Goal: Information Seeking & Learning: Learn about a topic

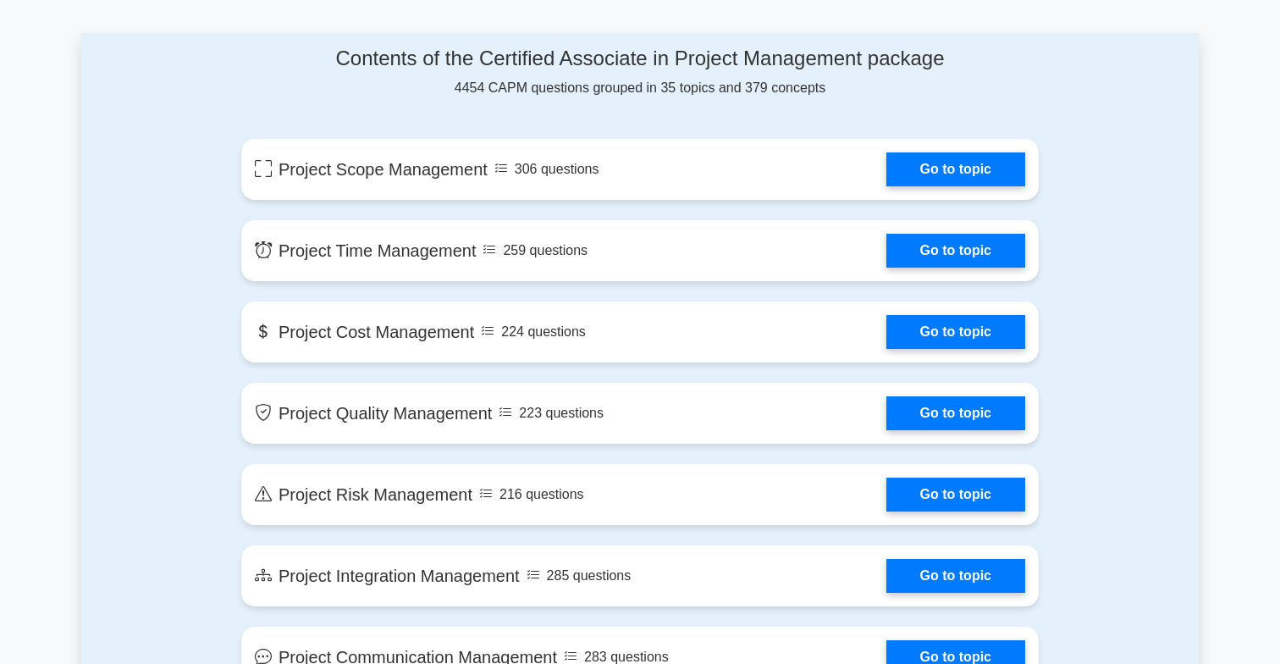
scroll to position [870, 0]
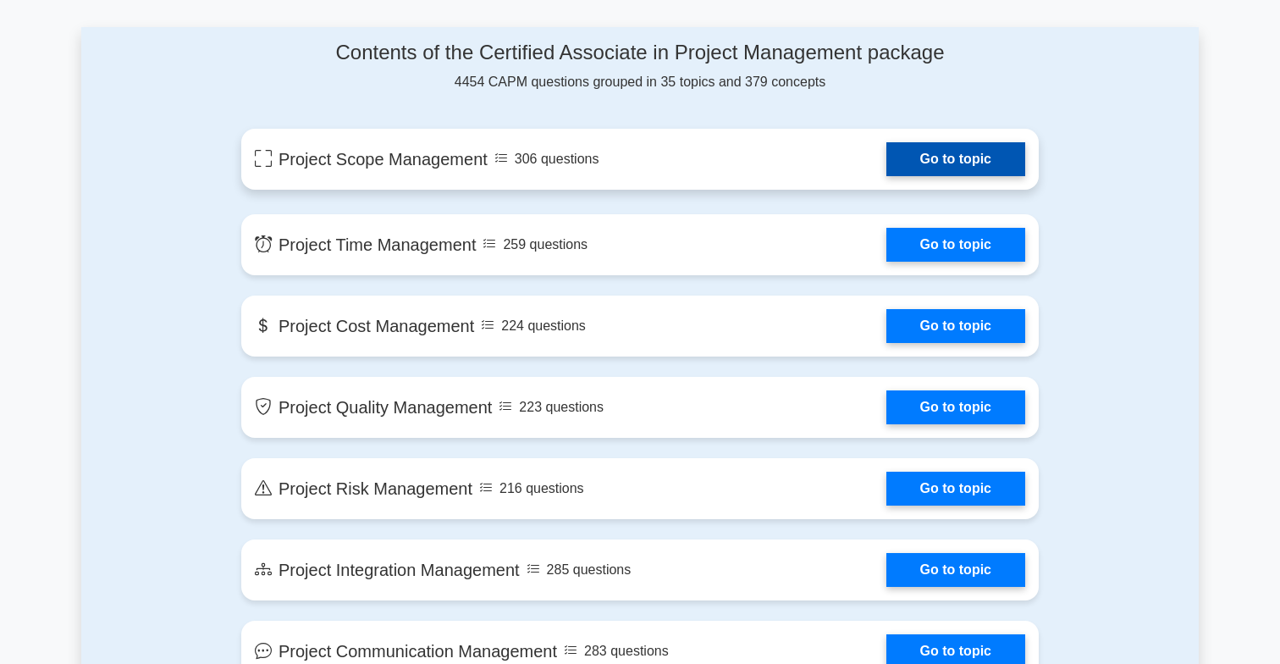
click at [905, 167] on link "Go to topic" at bounding box center [955, 159] width 139 height 34
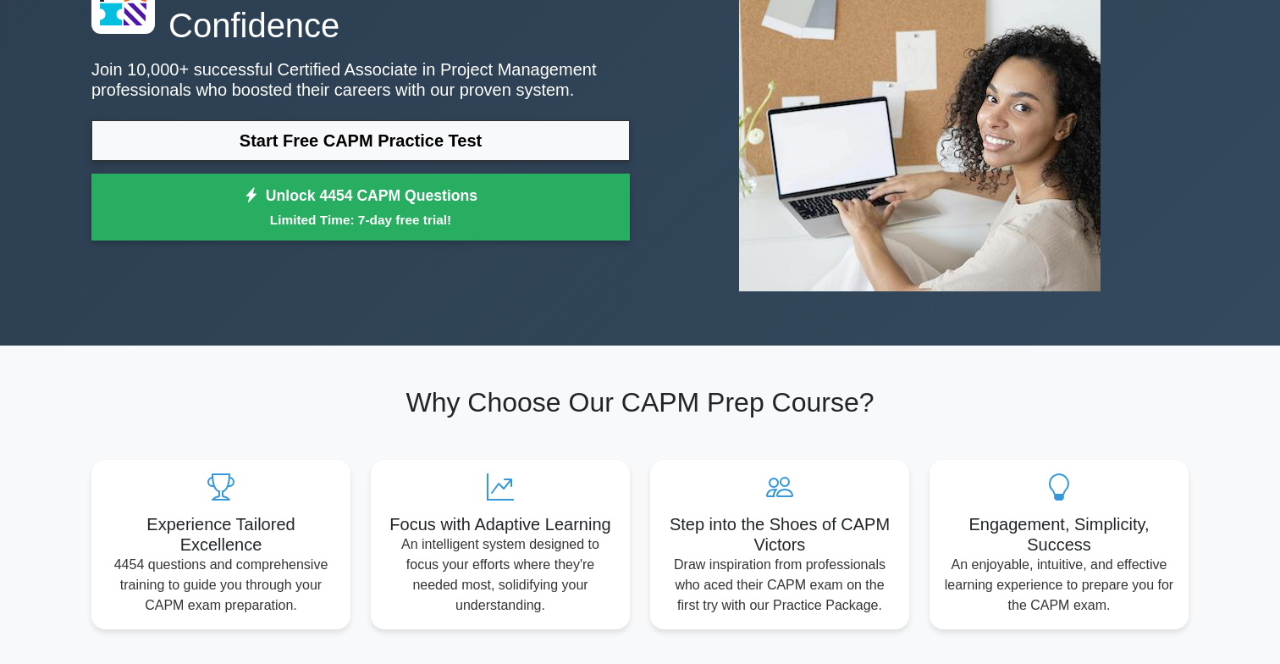
scroll to position [0, 0]
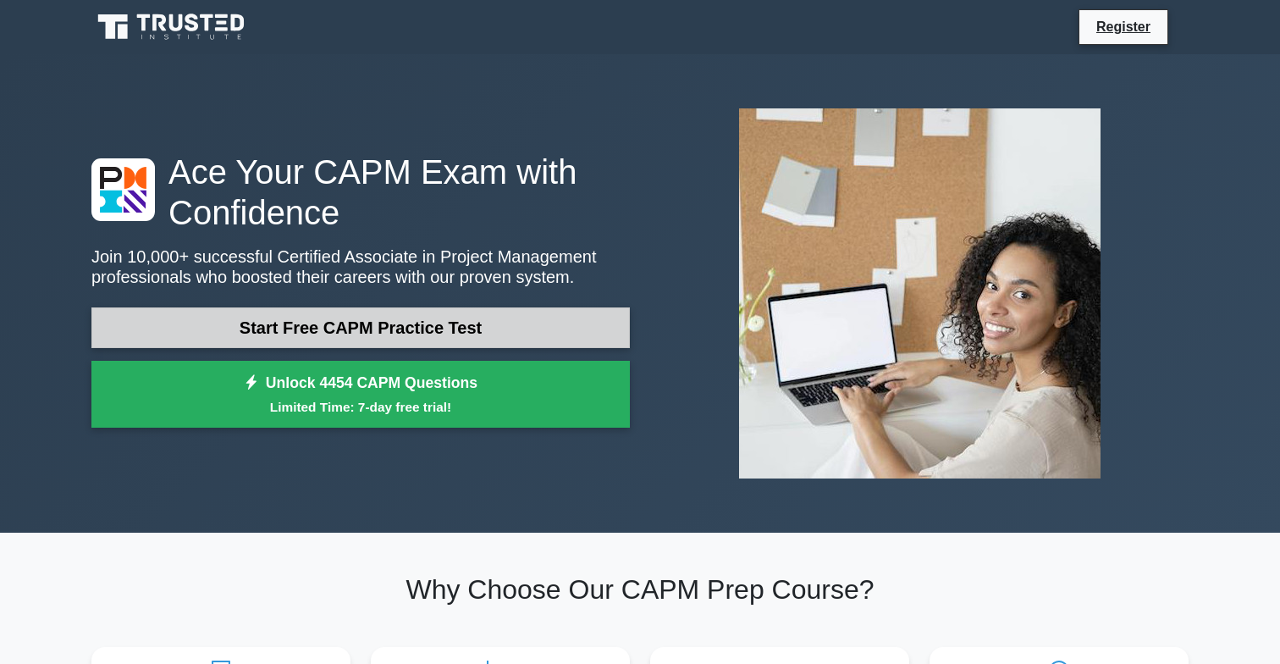
click at [440, 340] on link "Start Free CAPM Practice Test" at bounding box center [360, 327] width 538 height 41
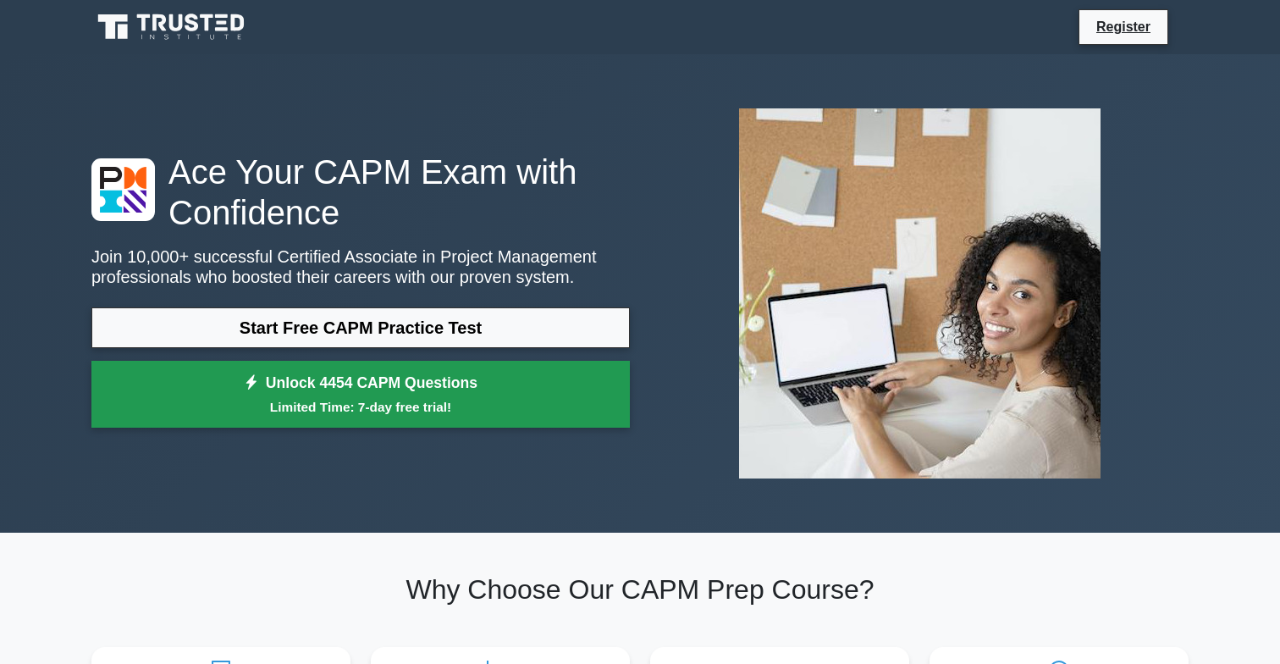
click at [324, 413] on small "Limited Time: 7-day free trial!" at bounding box center [361, 406] width 496 height 19
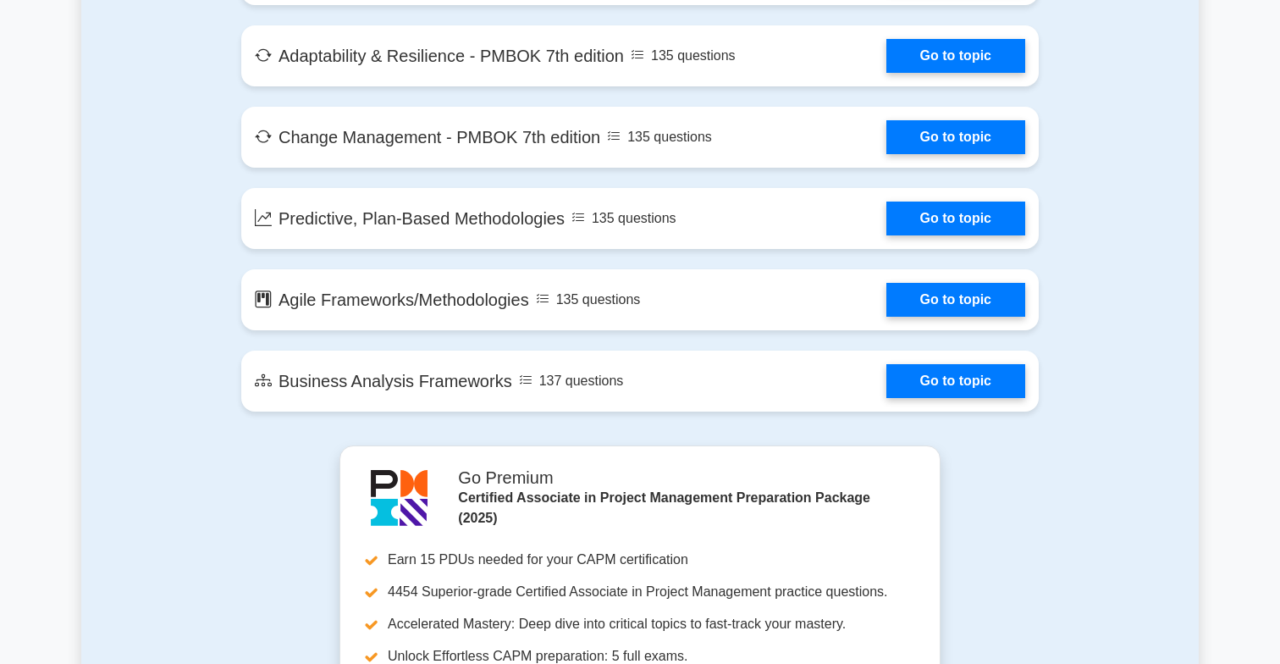
scroll to position [3417, 0]
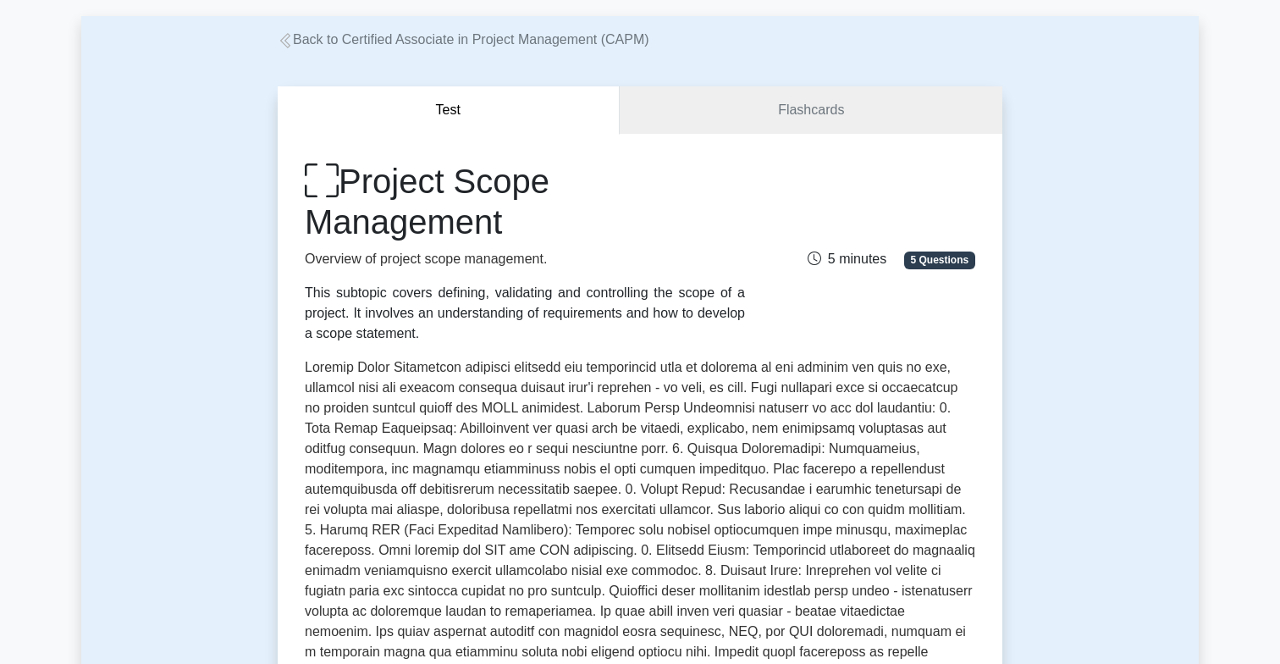
scroll to position [34, 0]
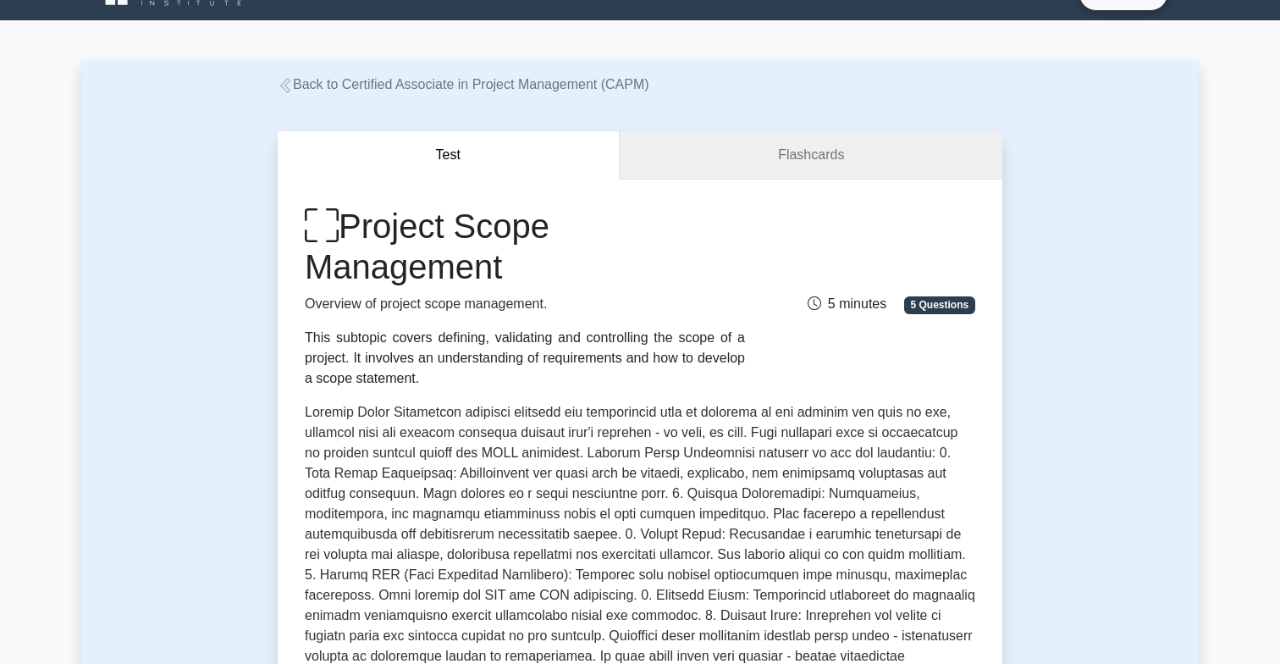
click at [760, 157] on link "Flashcards" at bounding box center [811, 155] width 383 height 48
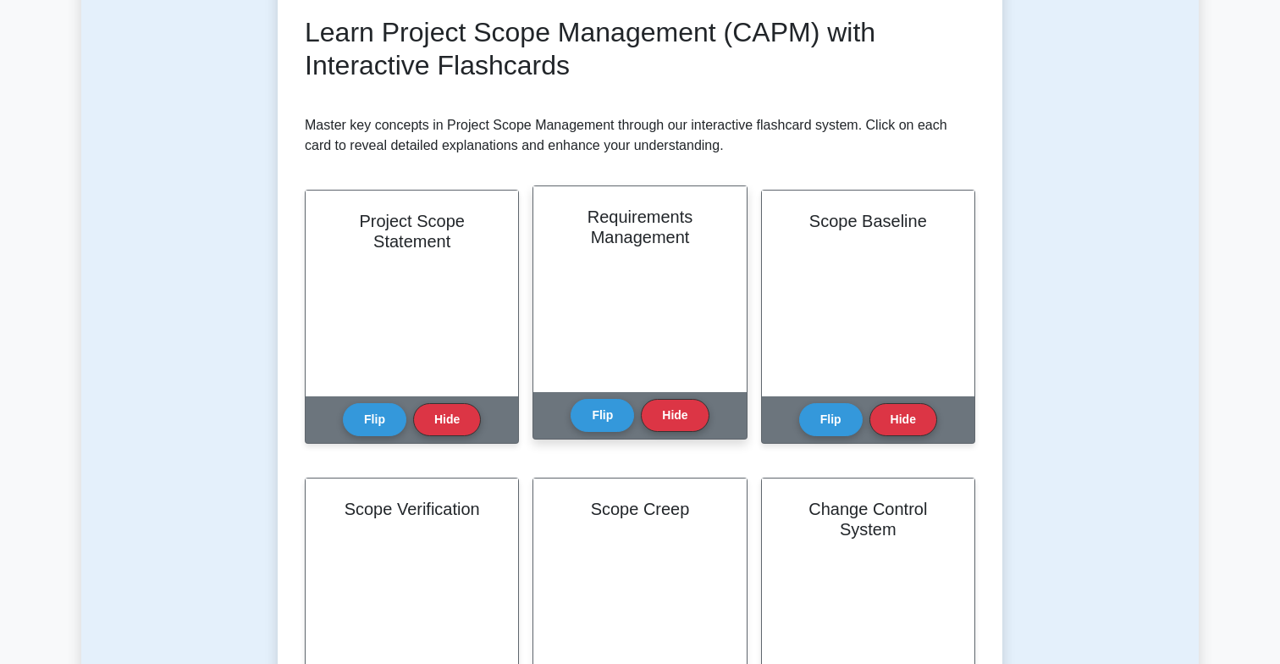
scroll to position [239, 0]
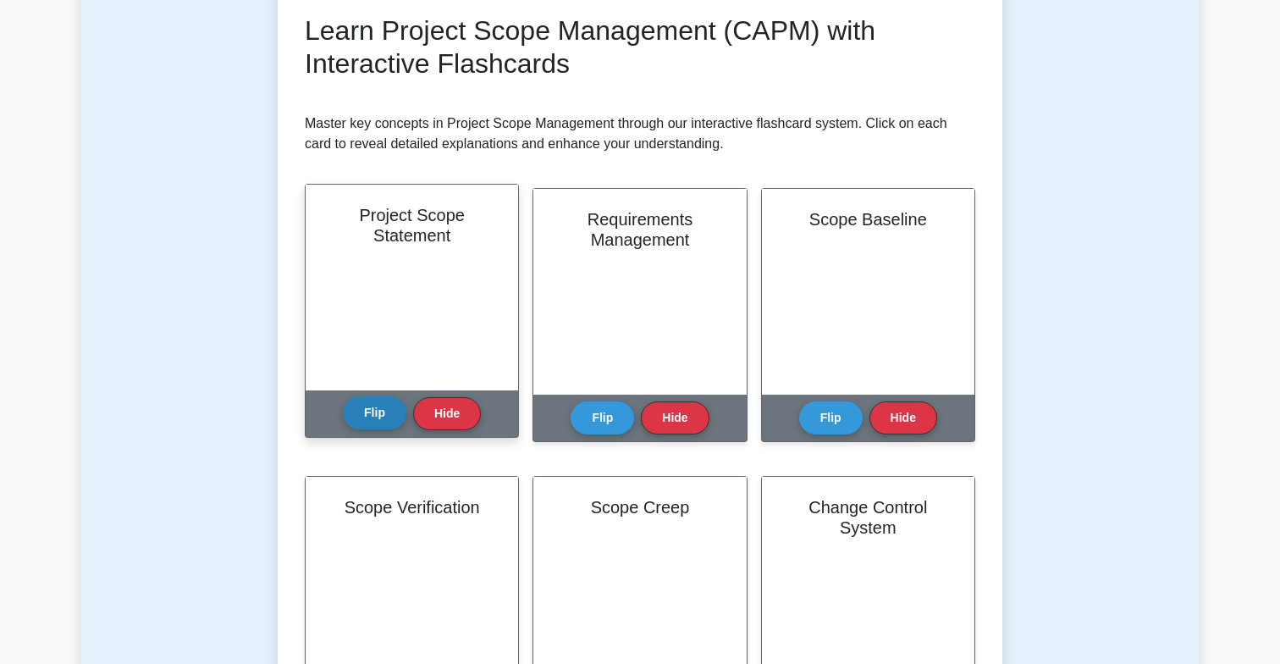
click at [383, 413] on button "Flip" at bounding box center [374, 412] width 63 height 33
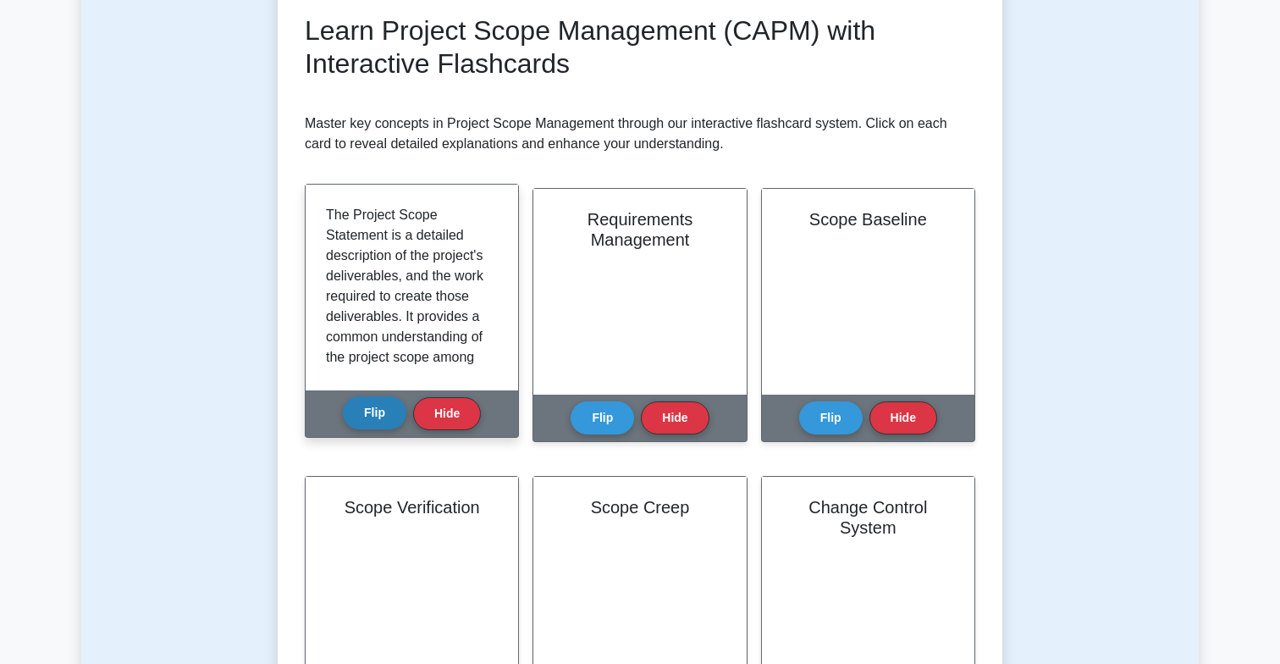
click at [383, 413] on button "Flip" at bounding box center [374, 412] width 63 height 33
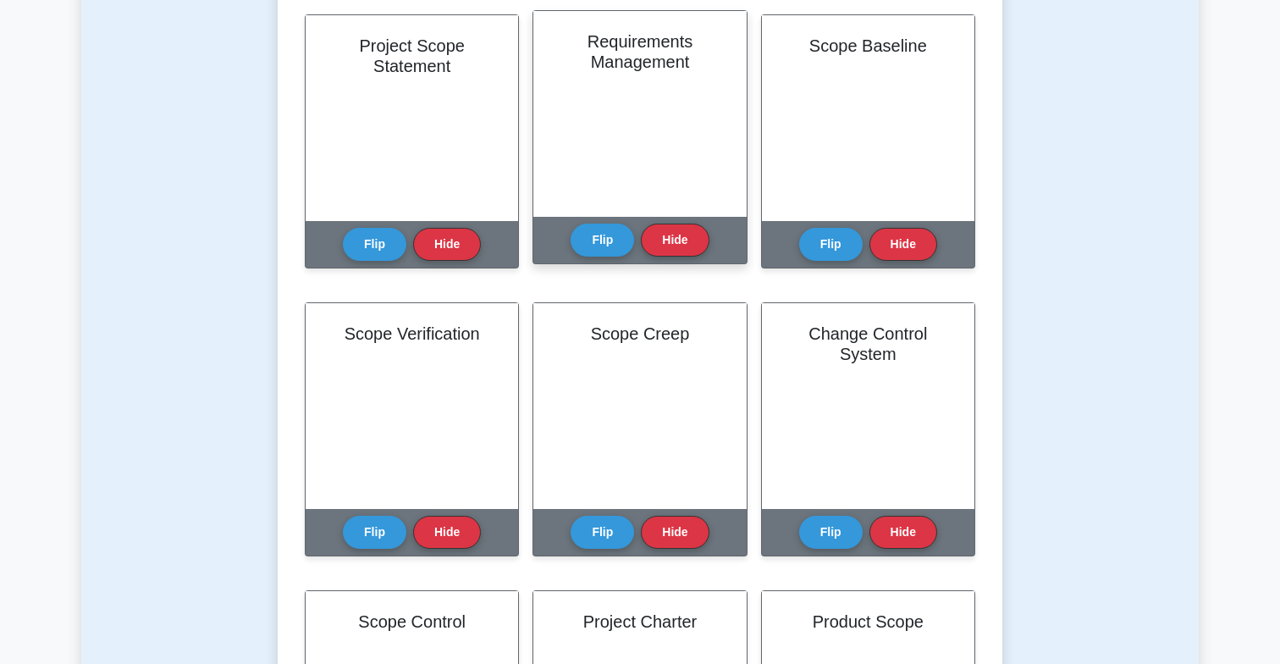
scroll to position [455, 0]
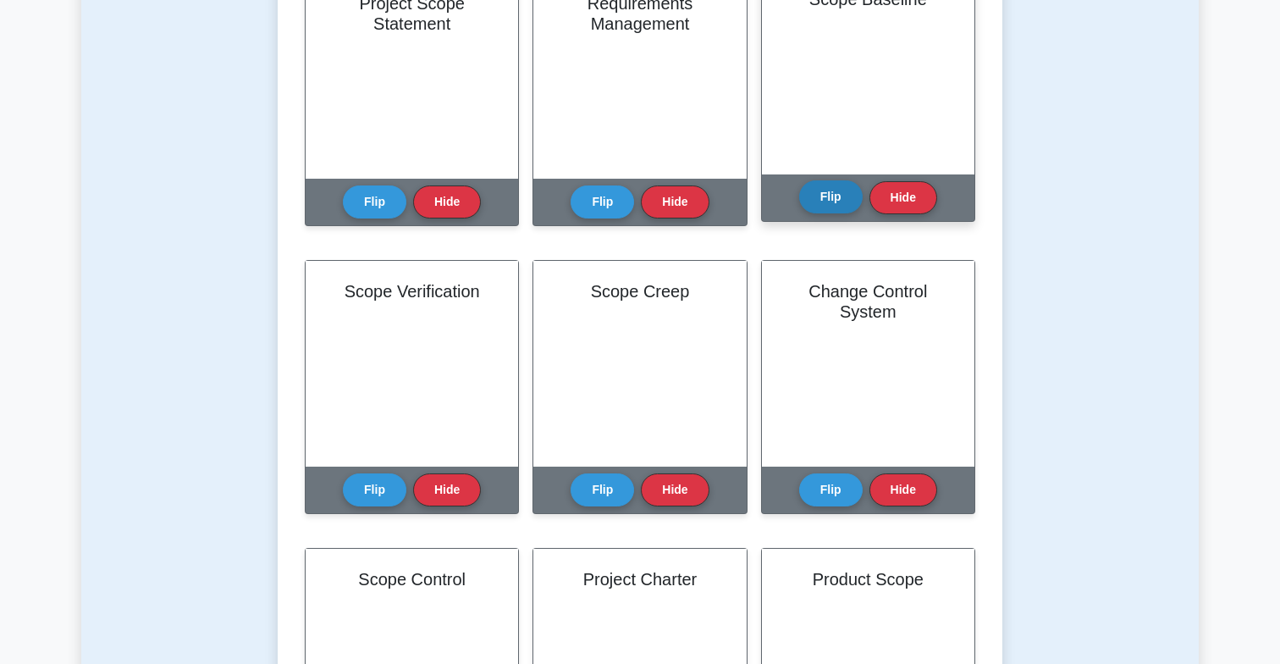
click at [817, 212] on button "Flip" at bounding box center [830, 196] width 63 height 33
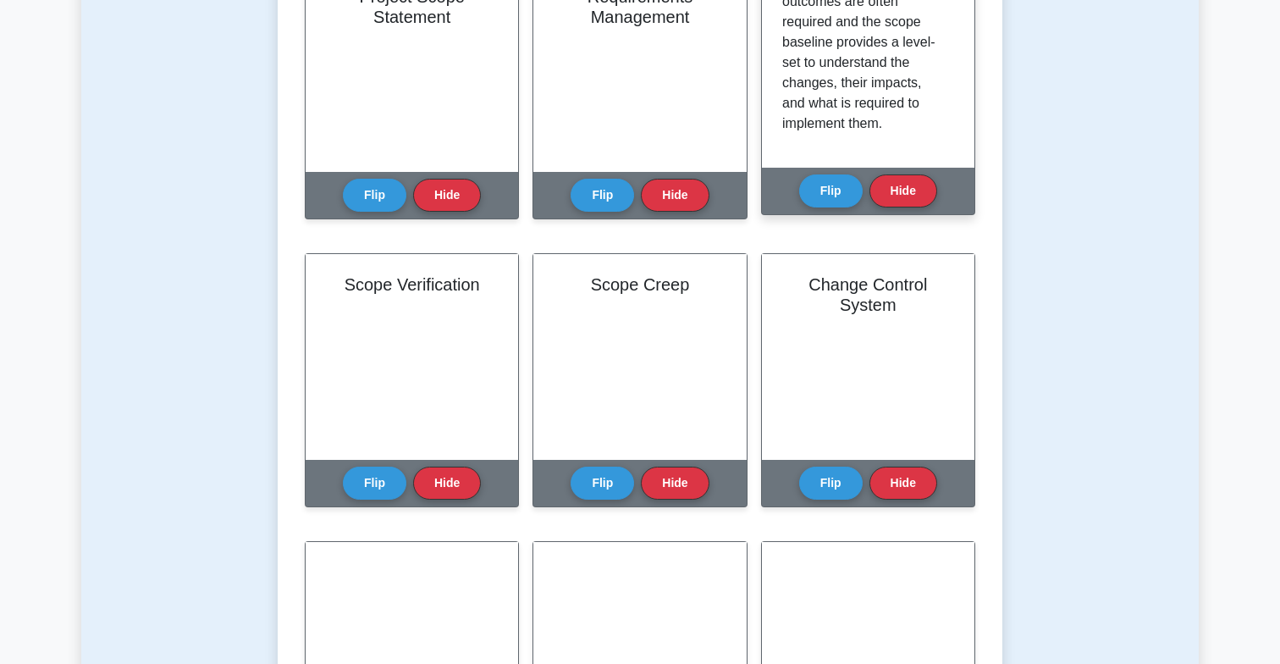
scroll to position [462, 0]
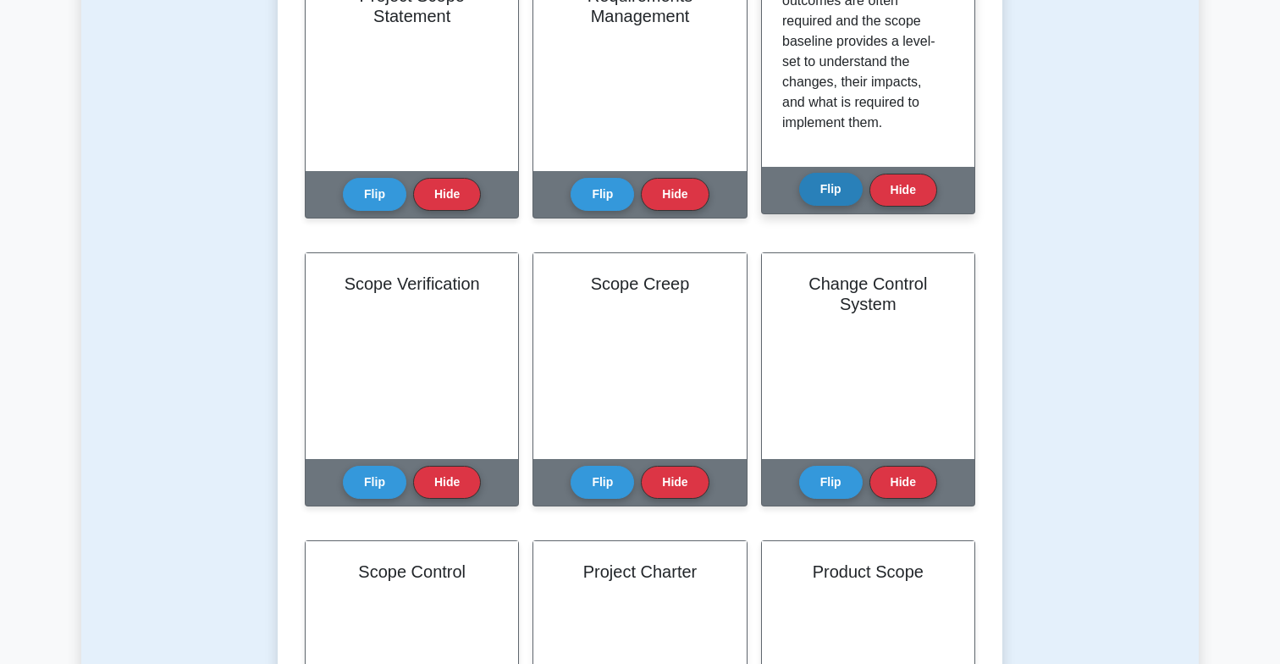
click at [831, 176] on button "Flip" at bounding box center [830, 189] width 63 height 33
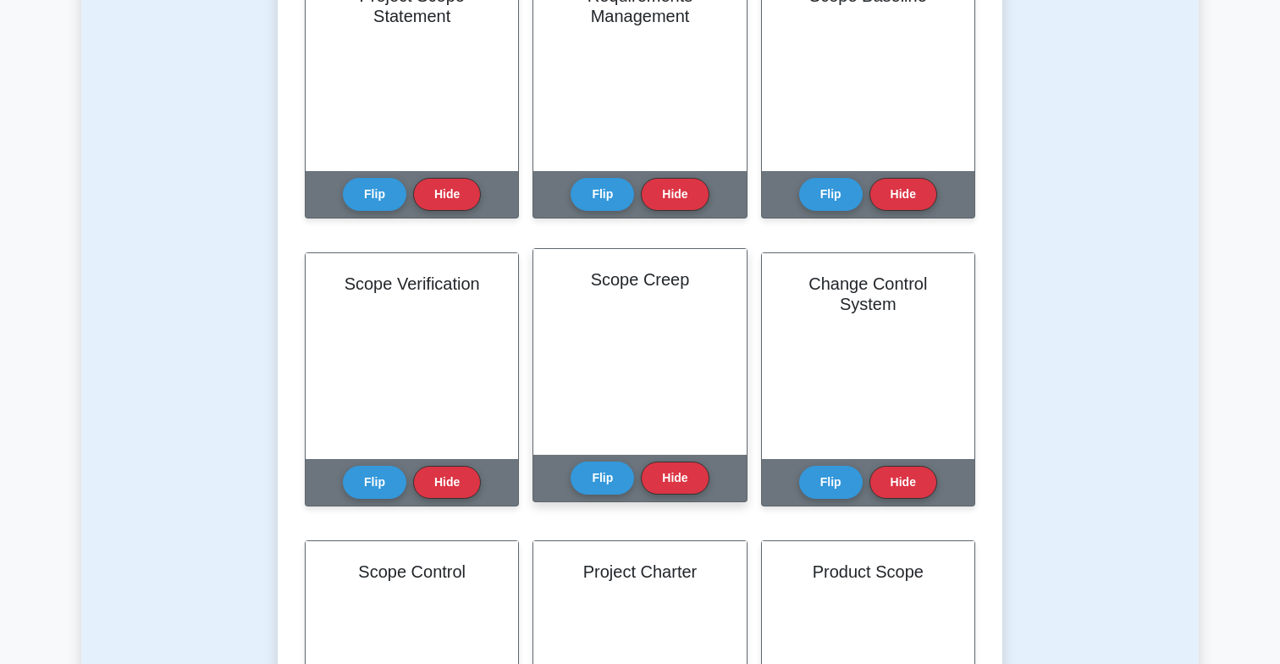
scroll to position [336, 0]
click at [595, 477] on button "Flip" at bounding box center [602, 477] width 63 height 33
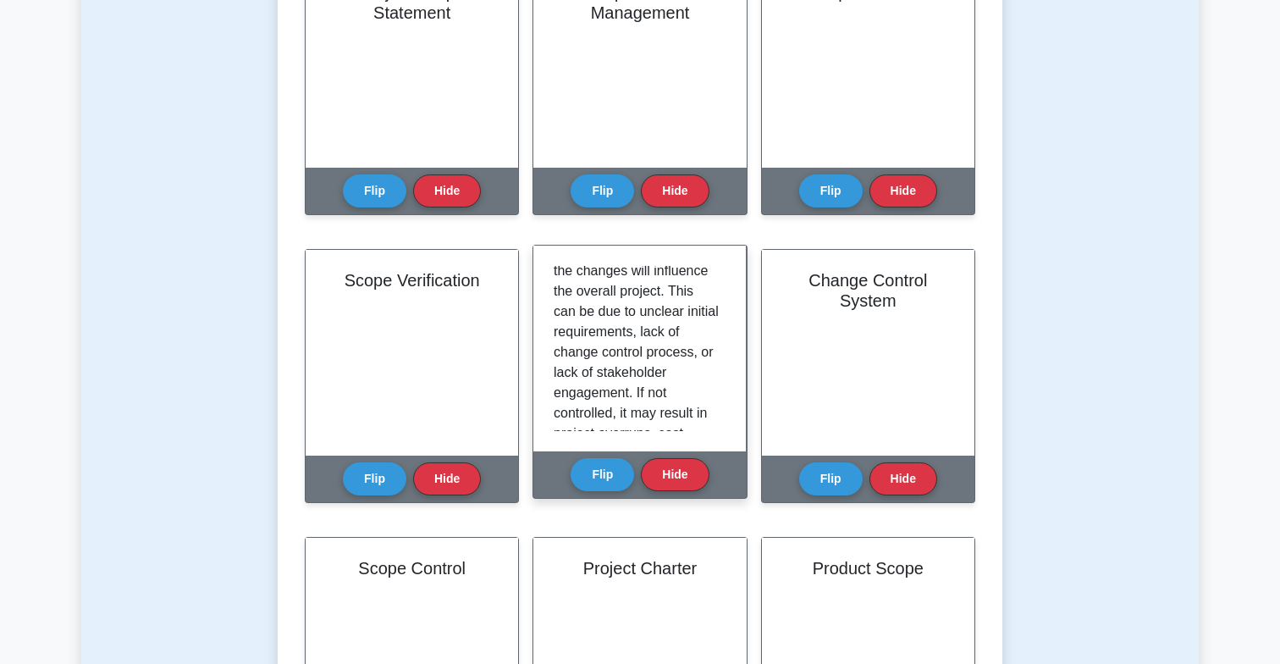
scroll to position [0, 0]
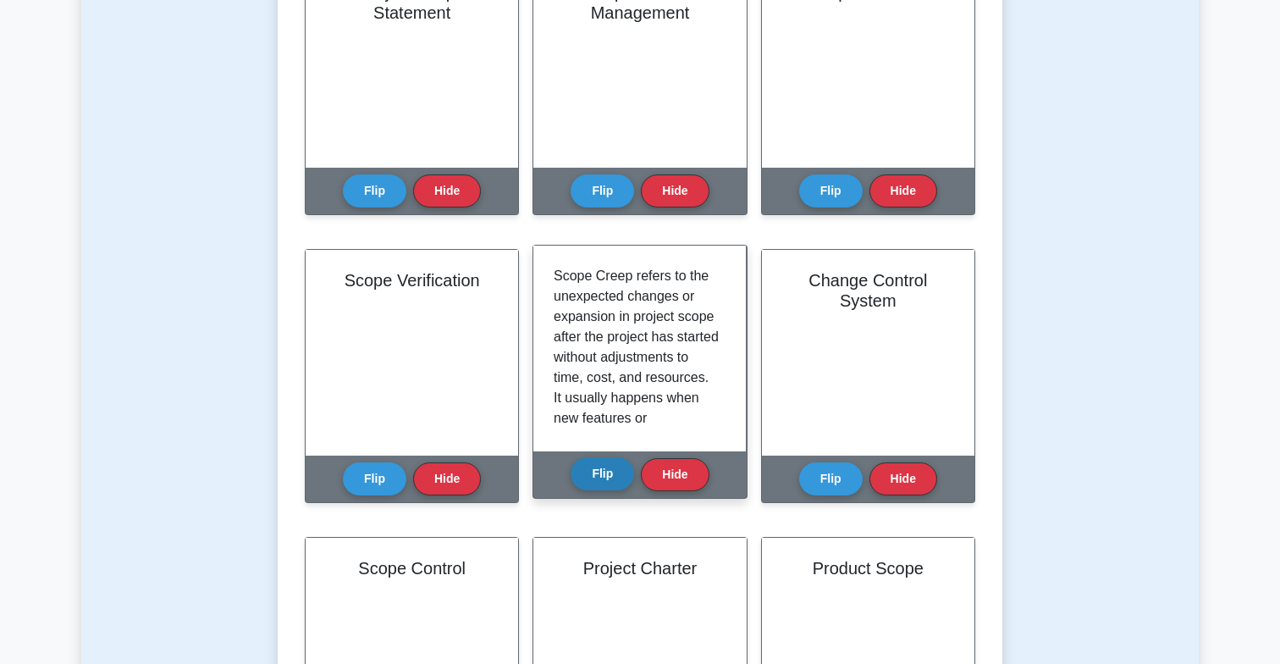
click at [594, 467] on button "Flip" at bounding box center [602, 473] width 63 height 33
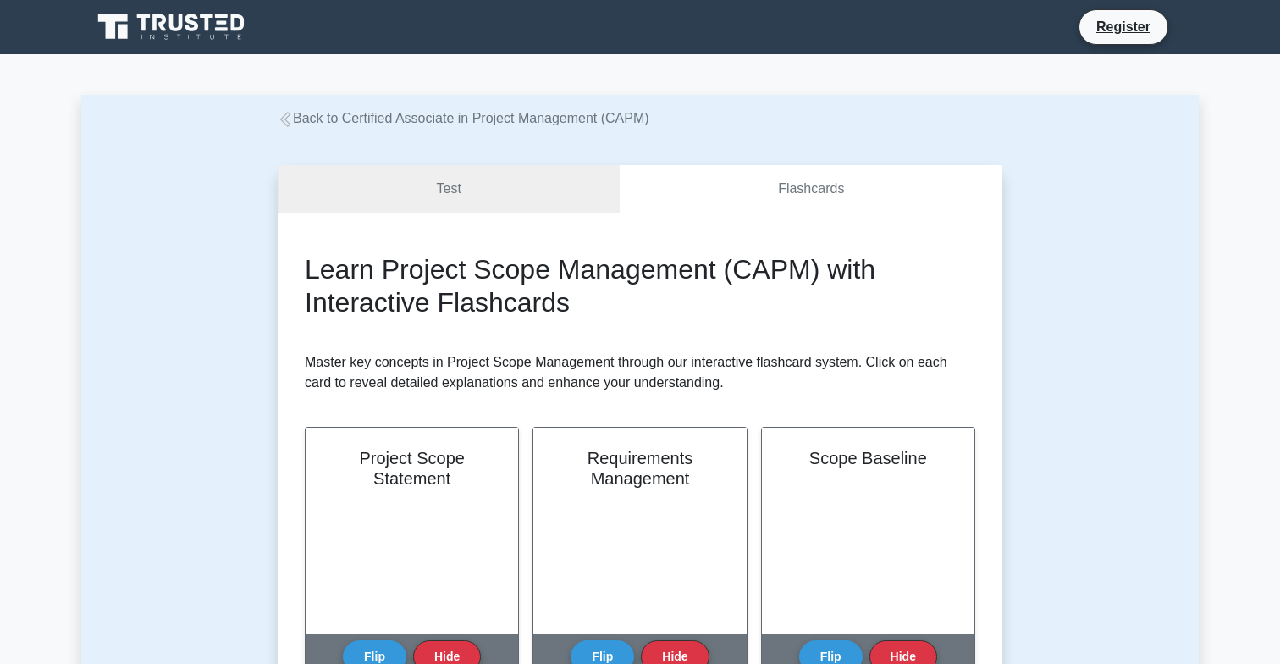
click at [324, 190] on link "Test" at bounding box center [449, 189] width 342 height 48
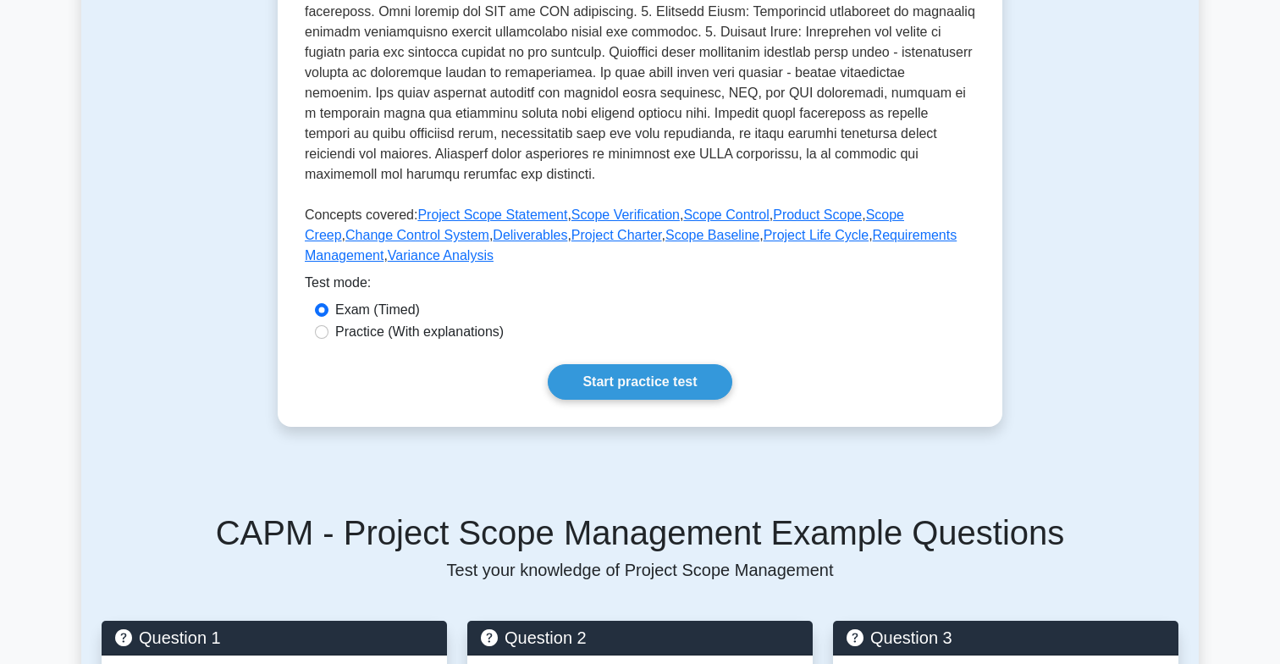
scroll to position [632, 0]
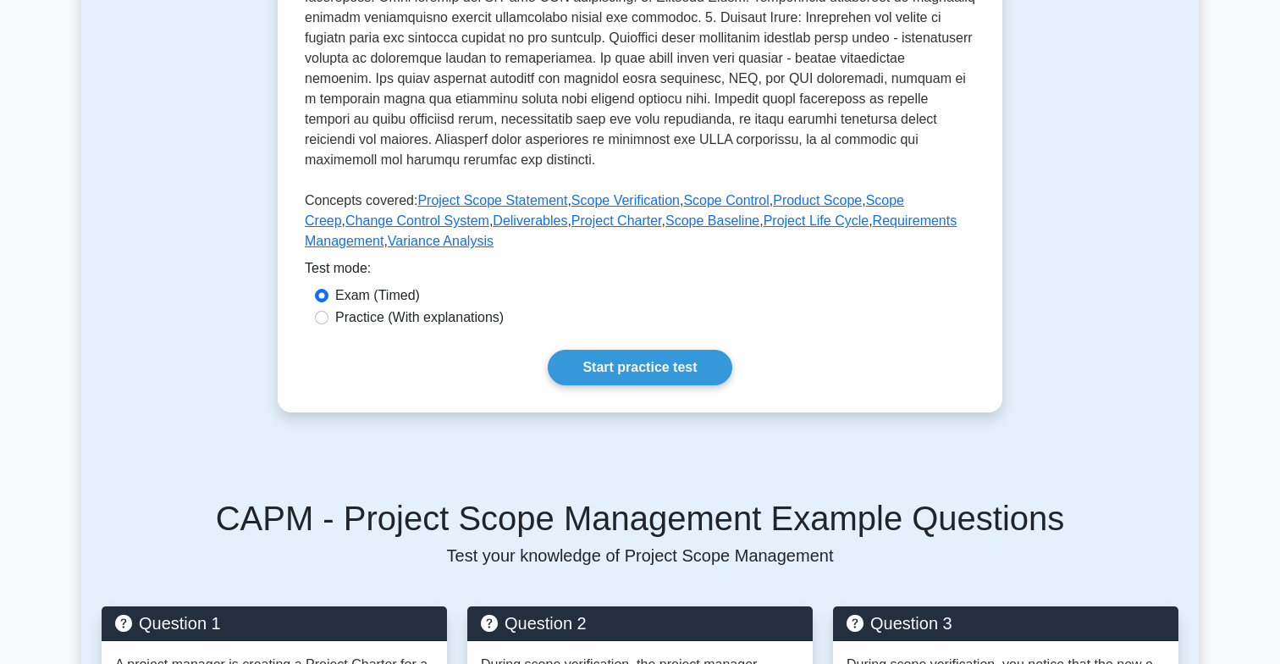
click at [331, 319] on div "Practice (With explanations)" at bounding box center [640, 317] width 650 height 20
click at [316, 318] on input "Practice (With explanations)" at bounding box center [322, 318] width 14 height 14
radio input "true"
click at [322, 295] on input "Exam (Timed)" at bounding box center [322, 296] width 14 height 14
radio input "true"
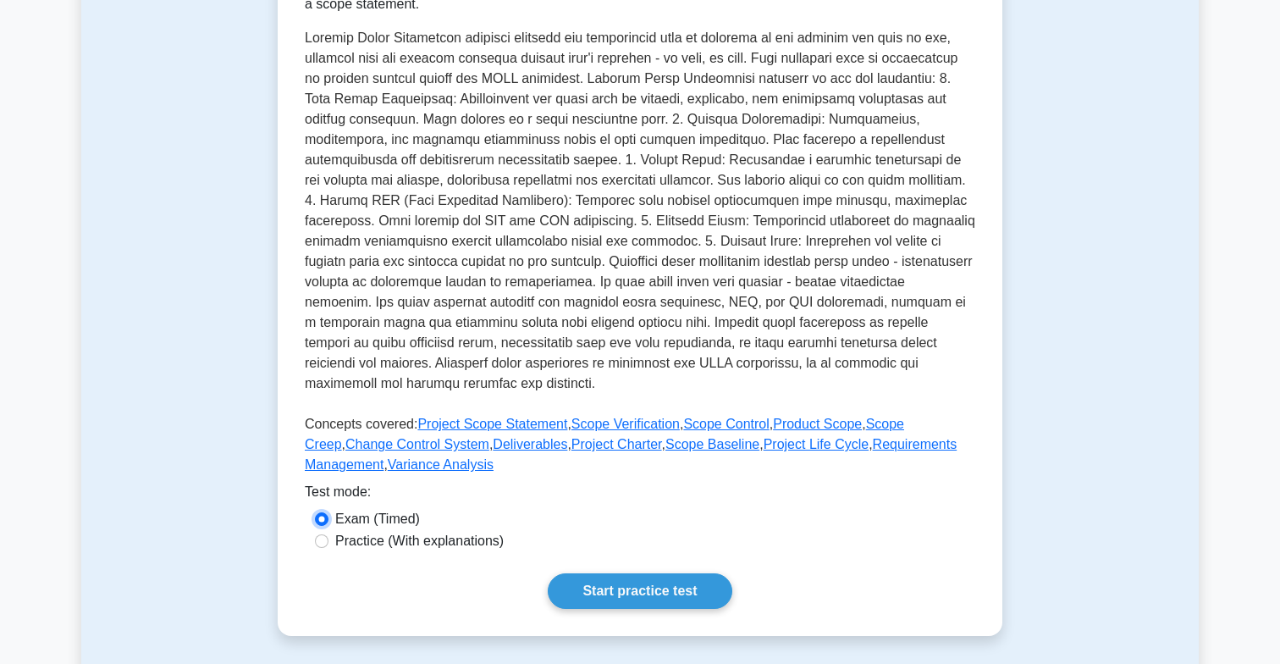
scroll to position [0, 0]
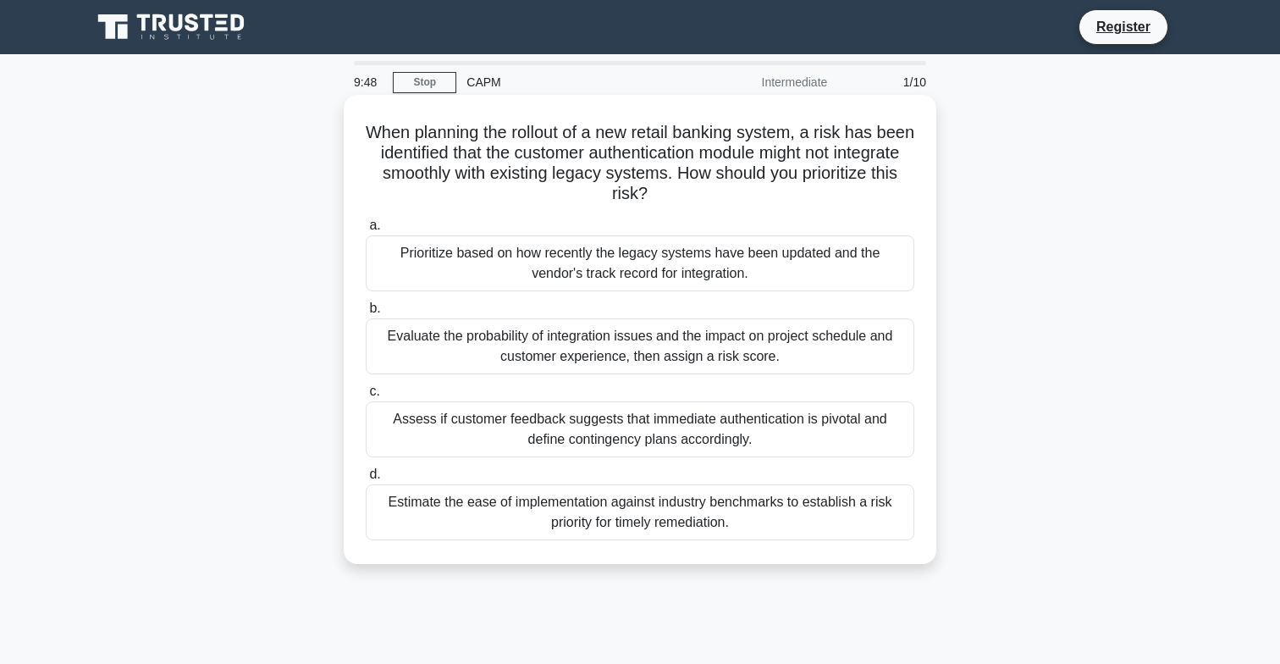
drag, startPoint x: 389, startPoint y: 138, endPoint x: 698, endPoint y: 194, distance: 314.0
click at [698, 194] on h5 "When planning the rollout of a new retail banking system, a risk has been ident…" at bounding box center [640, 163] width 552 height 83
click at [687, 265] on div "Prioritize based on how recently the legacy systems have been updated and the v…" at bounding box center [640, 263] width 549 height 56
click at [366, 231] on input "a. Prioritize based on how recently the legacy systems have been updated and th…" at bounding box center [366, 225] width 0 height 11
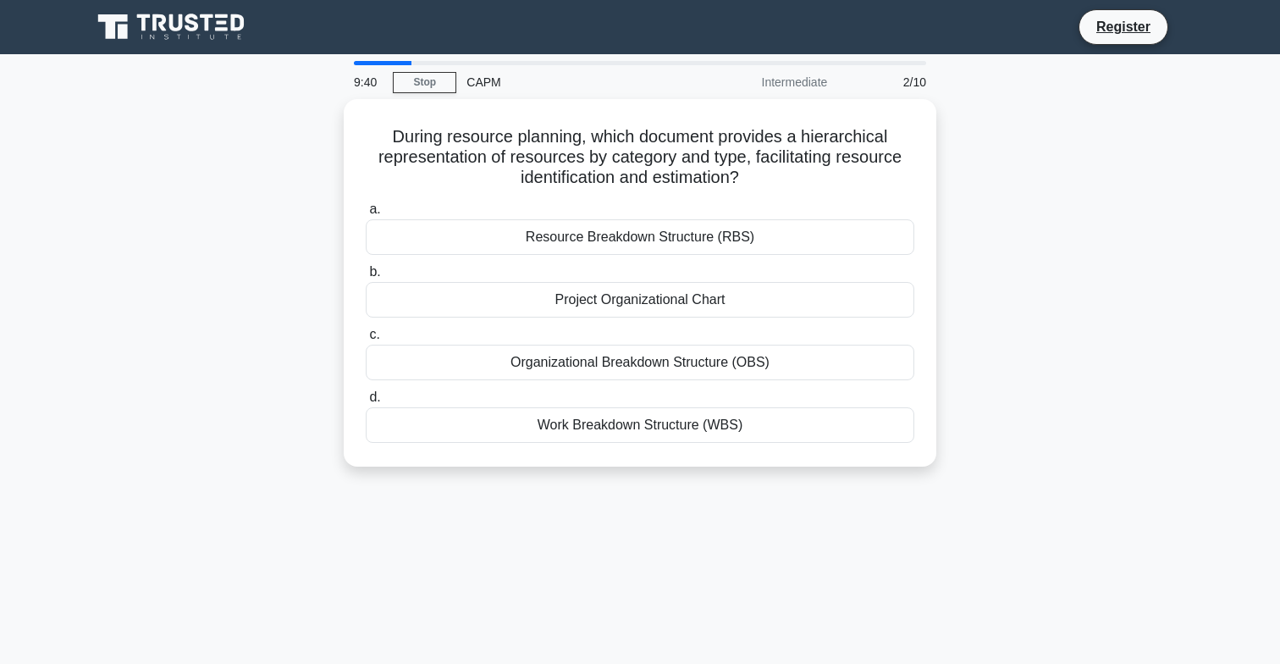
click at [770, 75] on div "Intermediate" at bounding box center [763, 82] width 148 height 34
click at [910, 91] on div "2/10" at bounding box center [886, 82] width 99 height 34
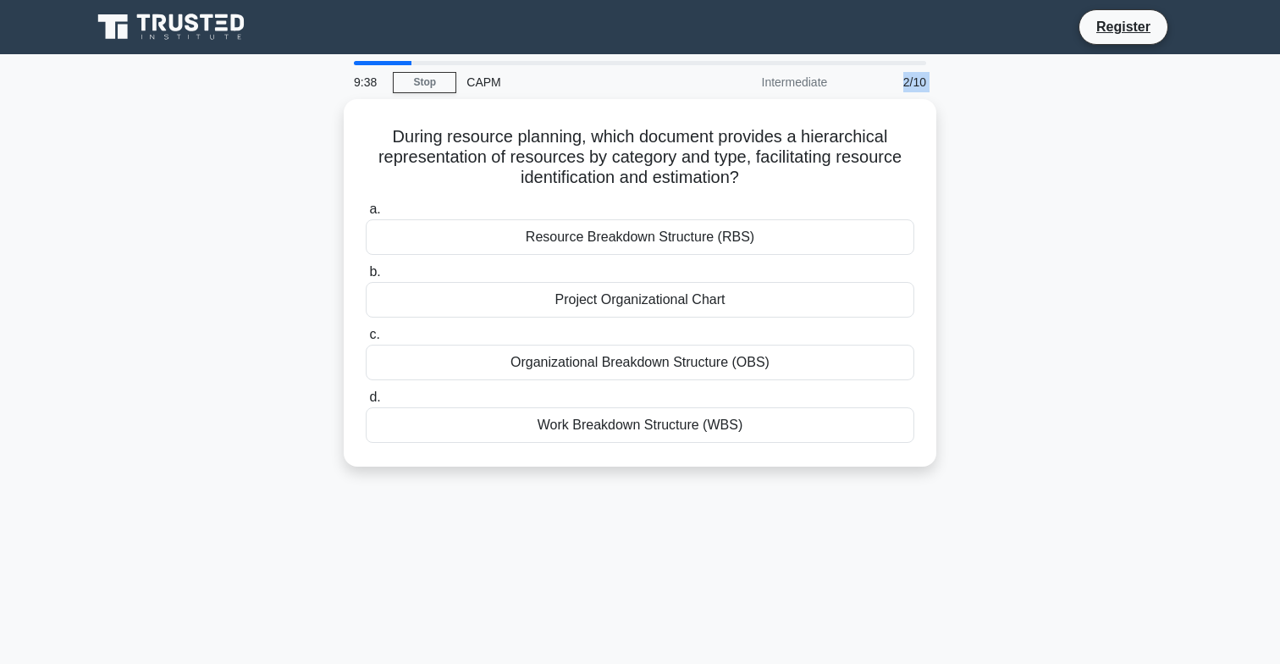
click at [910, 91] on div "2/10" at bounding box center [886, 82] width 99 height 34
click at [602, 86] on div "CAPM" at bounding box center [572, 82] width 233 height 34
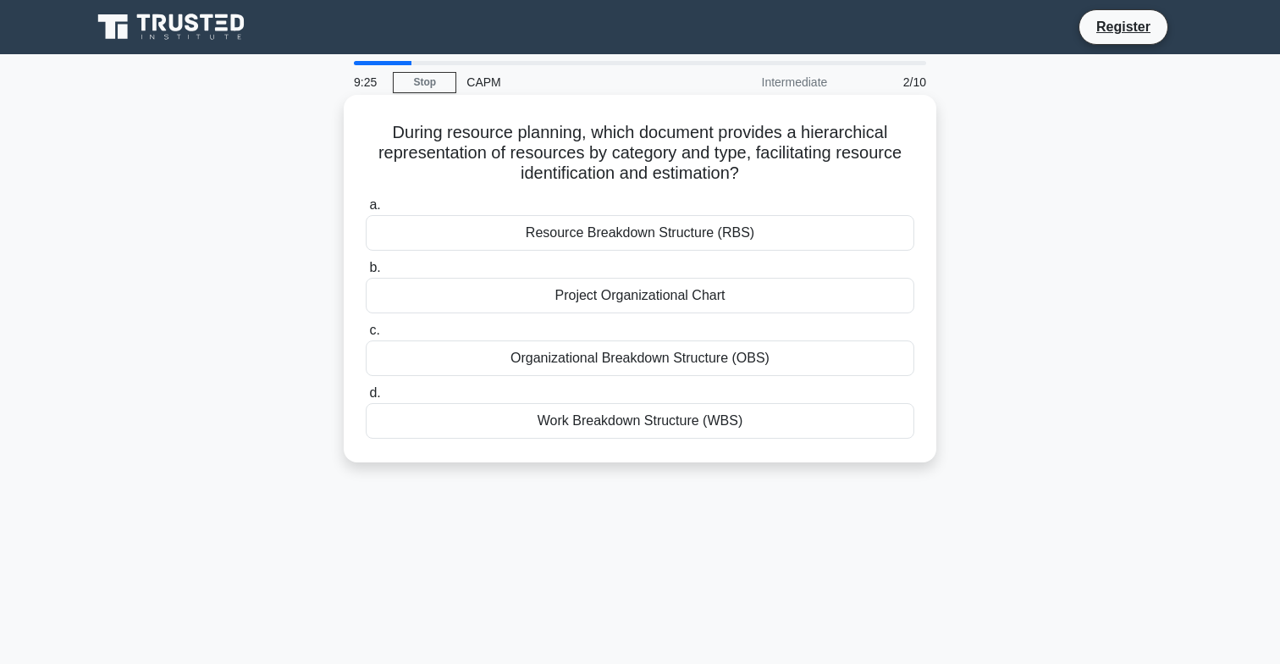
drag, startPoint x: 387, startPoint y: 132, endPoint x: 524, endPoint y: 188, distance: 148.1
click at [524, 188] on div "During resource planning, which document provides a hierarchical representation…" at bounding box center [640, 279] width 579 height 354
click at [496, 174] on h5 "During resource planning, which document provides a hierarchical representation…" at bounding box center [640, 153] width 552 height 63
click at [505, 233] on div "Resource Breakdown Structure (RBS)" at bounding box center [640, 233] width 549 height 36
click at [366, 211] on input "a. Resource Breakdown Structure (RBS)" at bounding box center [366, 205] width 0 height 11
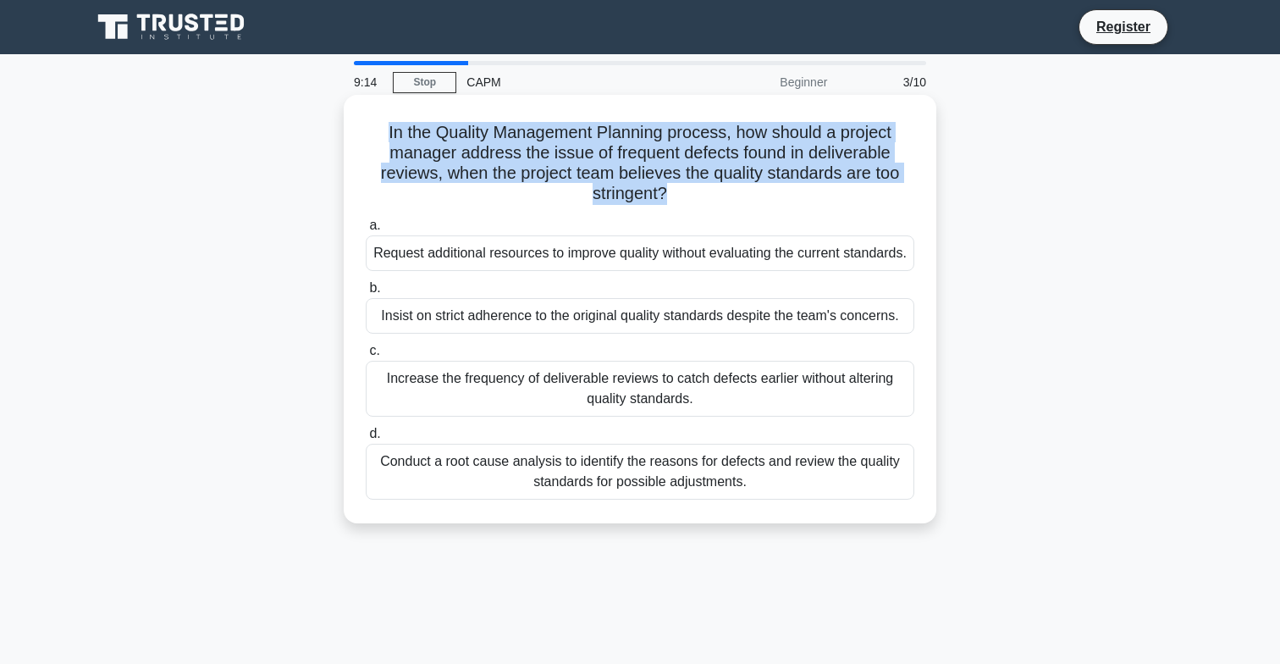
drag, startPoint x: 389, startPoint y: 130, endPoint x: 665, endPoint y: 196, distance: 284.0
click at [665, 196] on h5 "In the Quality Management Planning process, how should a project manager addres…" at bounding box center [640, 163] width 552 height 83
drag, startPoint x: 665, startPoint y: 196, endPoint x: 386, endPoint y: 126, distance: 288.1
click at [386, 126] on h5 "In the Quality Management Planning process, how should a project manager addres…" at bounding box center [640, 163] width 552 height 83
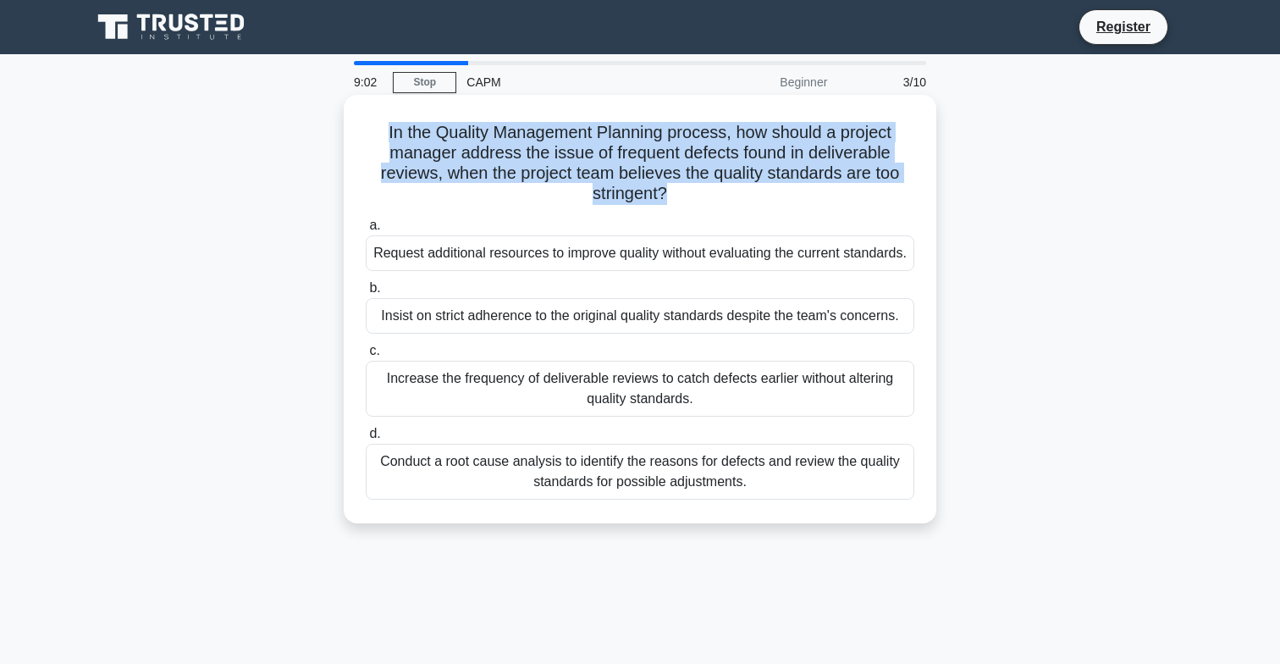
click at [437, 170] on h5 "In the Quality Management Planning process, how should a project manager addres…" at bounding box center [640, 163] width 552 height 83
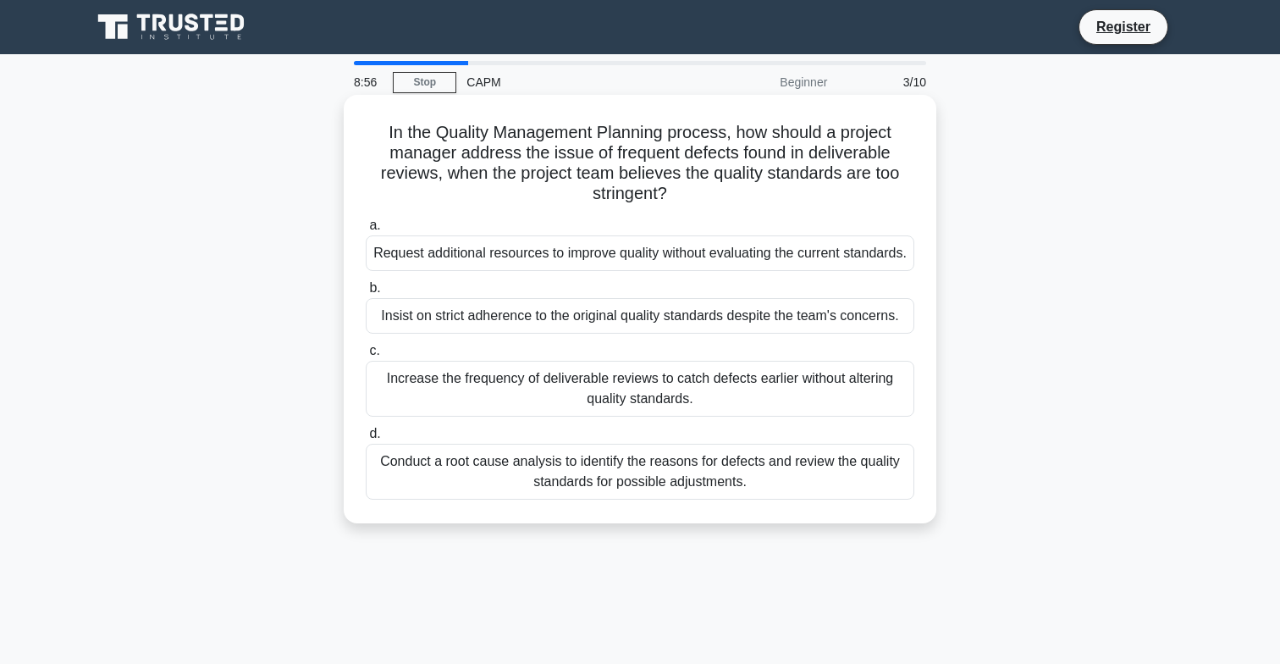
click at [560, 493] on div "Conduct a root cause analysis to identify the reasons for defects and review th…" at bounding box center [640, 472] width 549 height 56
click at [366, 439] on input "d. Conduct a root cause analysis to identify the reasons for defects and review…" at bounding box center [366, 433] width 0 height 11
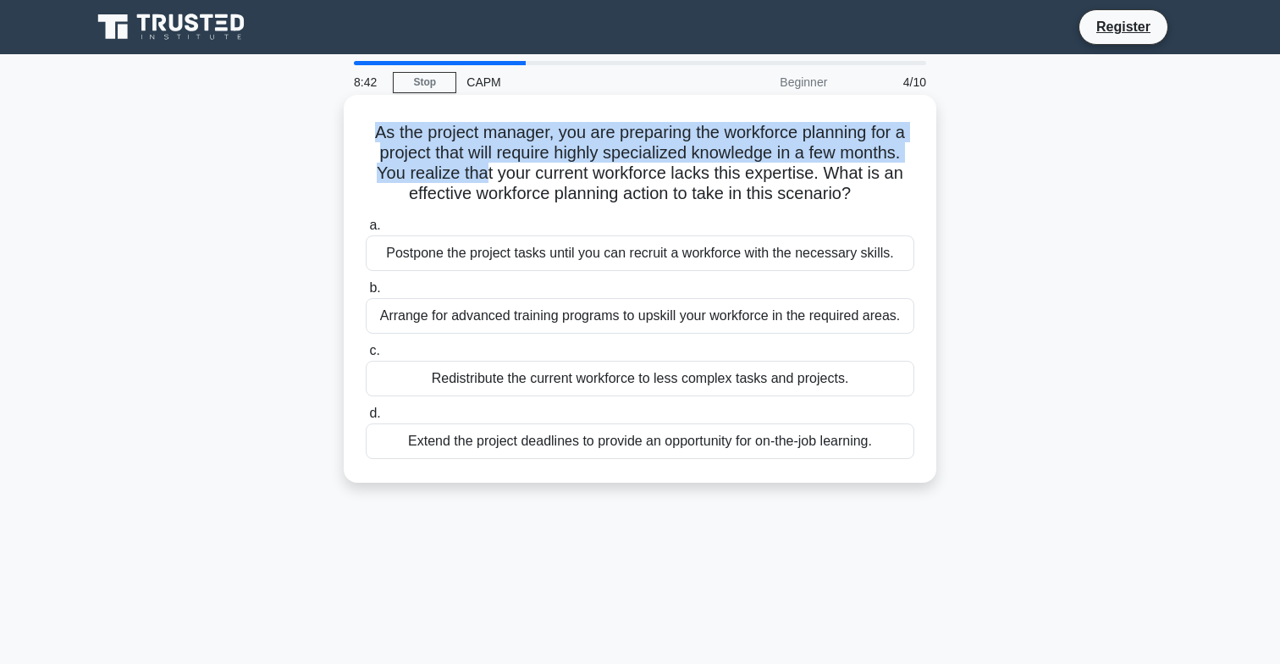
drag, startPoint x: 372, startPoint y: 140, endPoint x: 483, endPoint y: 182, distance: 118.7
click at [483, 182] on h5 "As the project manager, you are preparing the workforce planning for a project …" at bounding box center [640, 163] width 552 height 83
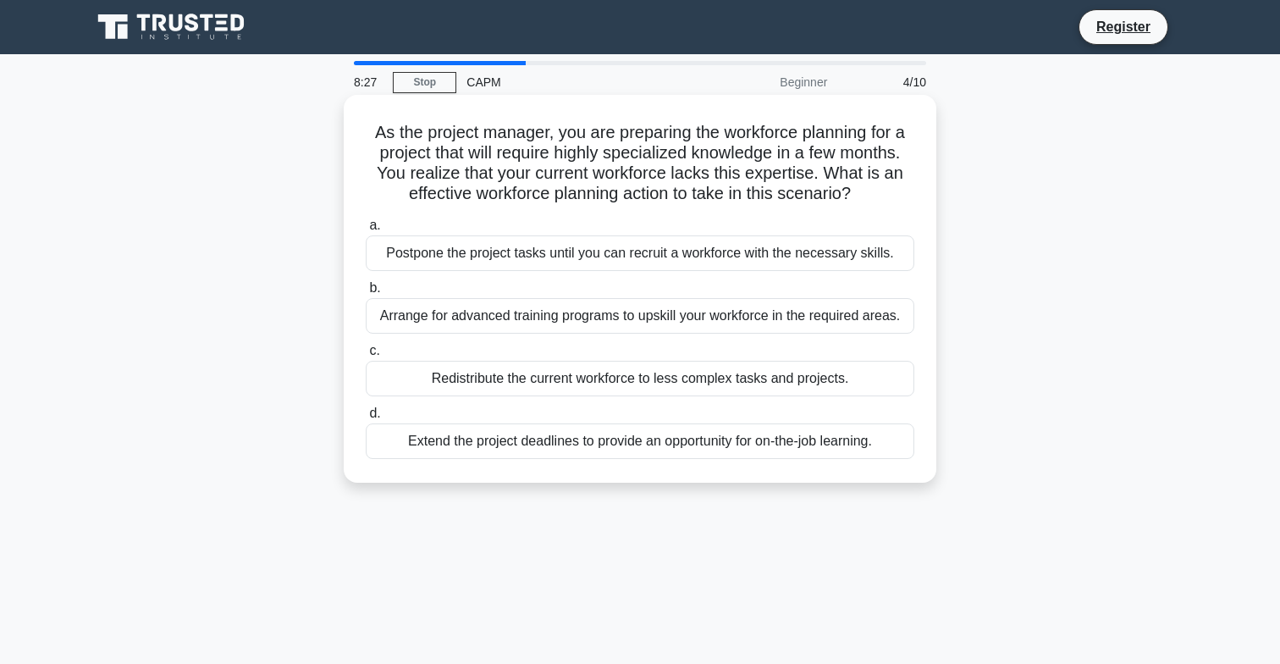
click at [484, 322] on div "Arrange for advanced training programs to upskill your workforce in the require…" at bounding box center [640, 316] width 549 height 36
click at [366, 294] on input "b. Arrange for advanced training programs to upskill your workforce in the requ…" at bounding box center [366, 288] width 0 height 11
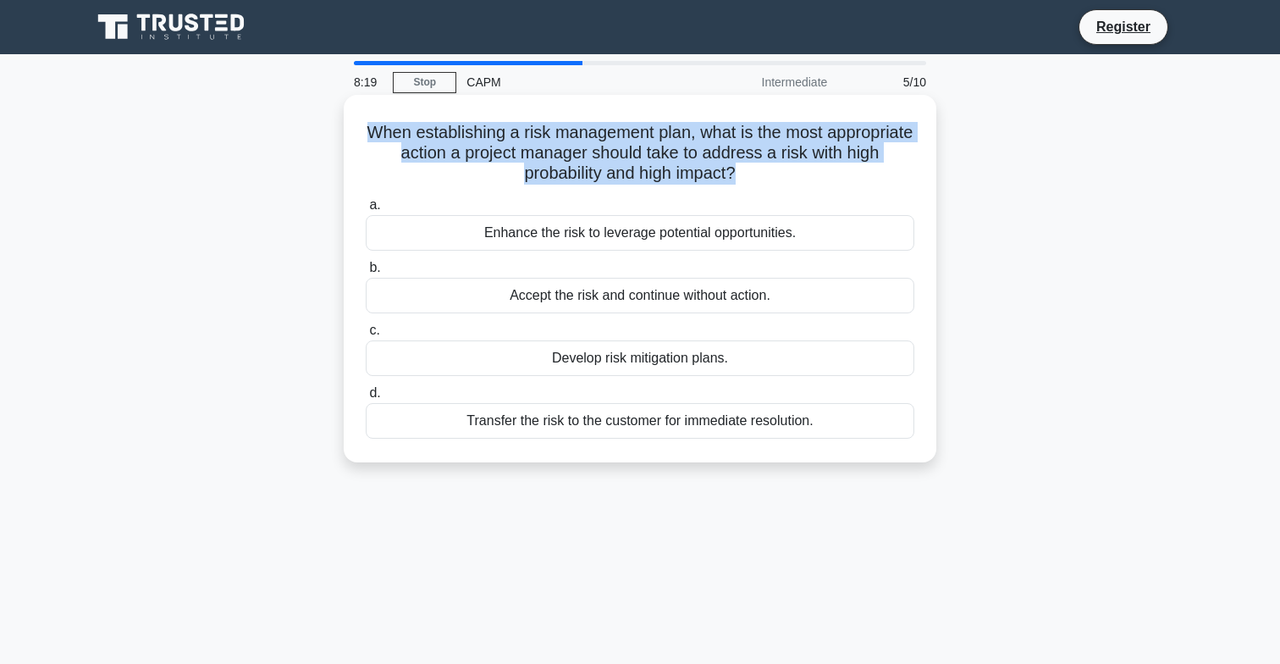
drag, startPoint x: 368, startPoint y: 130, endPoint x: 734, endPoint y: 177, distance: 368.7
click at [734, 177] on h5 "When establishing a risk management plan, what is the most appropriate action a…" at bounding box center [640, 153] width 552 height 63
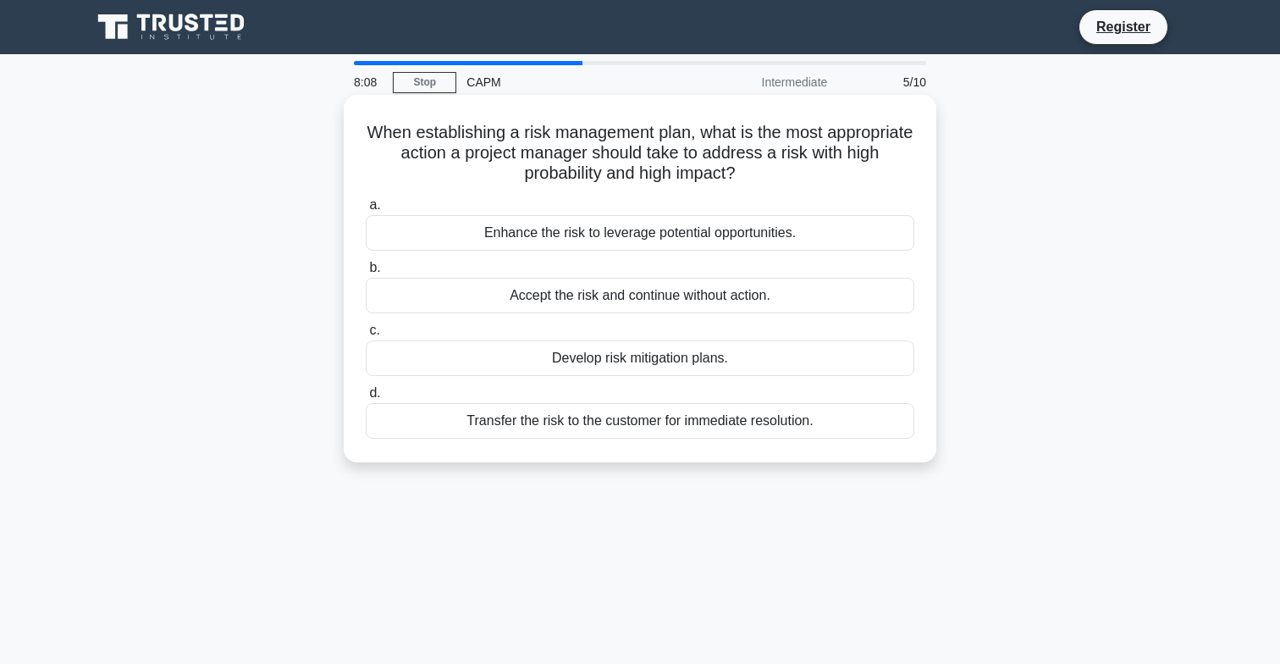
click at [683, 357] on div "Develop risk mitigation plans." at bounding box center [640, 358] width 549 height 36
click at [366, 336] on input "c. Develop risk mitigation plans." at bounding box center [366, 330] width 0 height 11
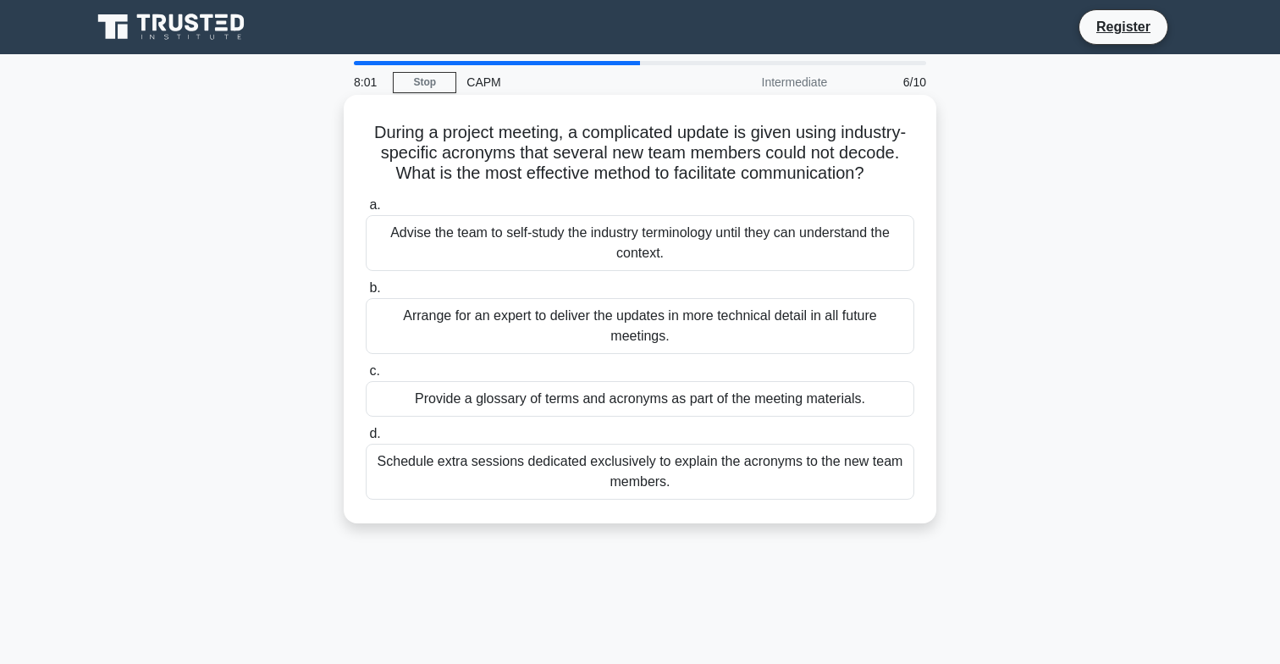
click at [371, 144] on h5 "During a project meeting, a complicated update is given using industry-specific…" at bounding box center [640, 153] width 552 height 63
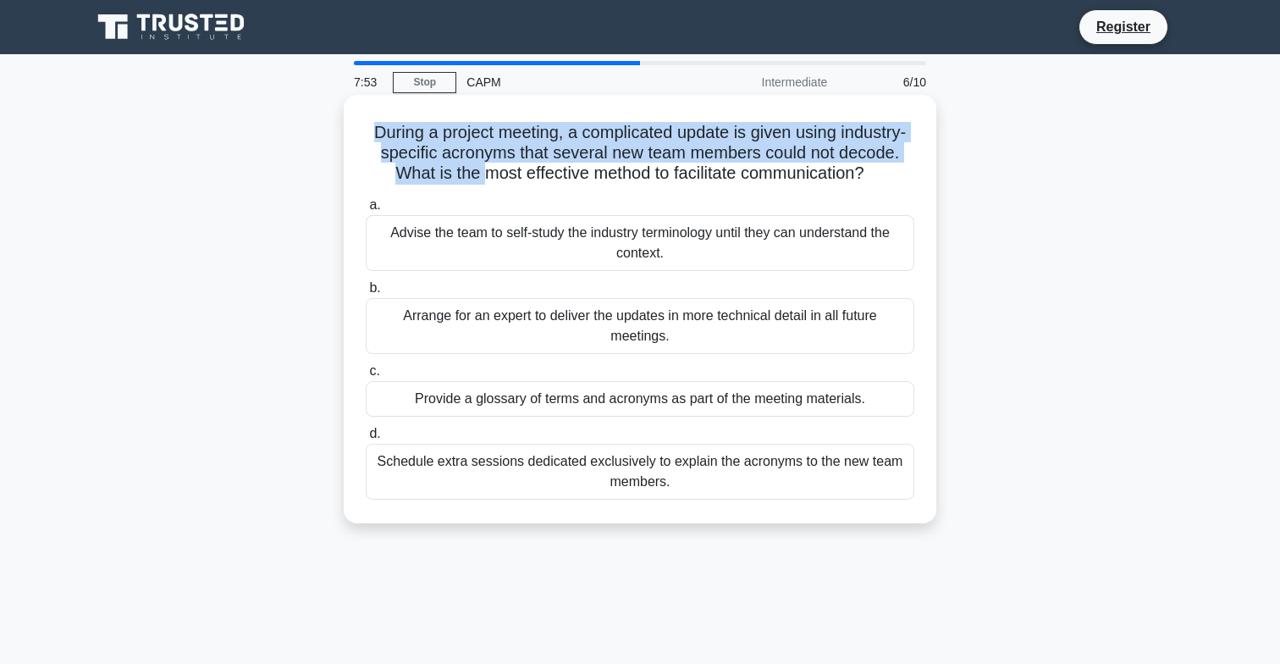
drag, startPoint x: 371, startPoint y: 136, endPoint x: 479, endPoint y: 165, distance: 112.1
click at [479, 165] on h5 "During a project meeting, a complicated update is given using industry-specific…" at bounding box center [640, 153] width 552 height 63
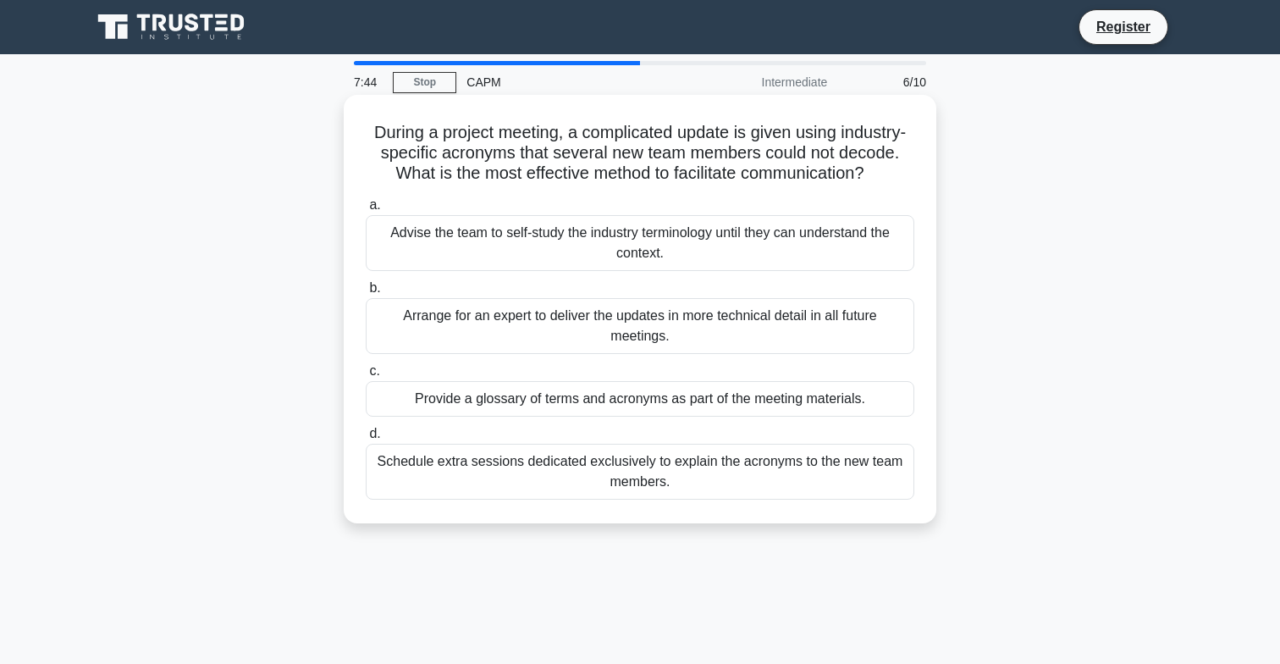
click at [479, 392] on div "Provide a glossary of terms and acronyms as part of the meeting materials." at bounding box center [640, 399] width 549 height 36
click at [366, 377] on input "c. Provide a glossary of terms and acronyms as part of the meeting materials." at bounding box center [366, 371] width 0 height 11
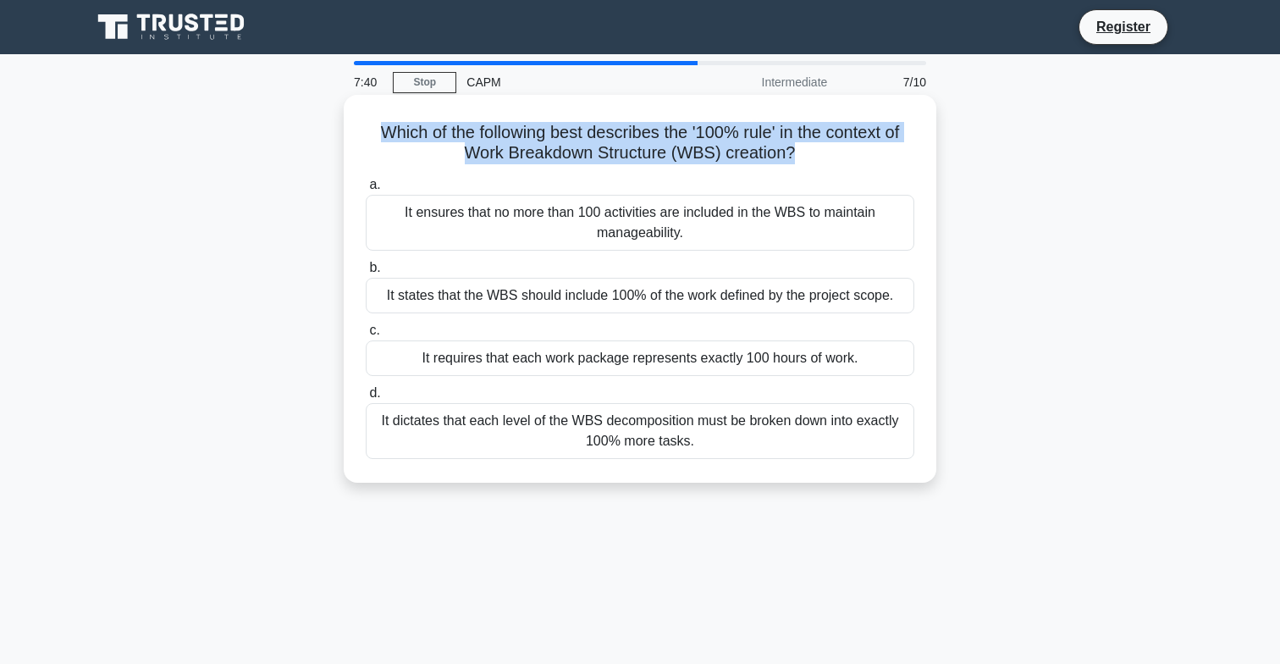
drag, startPoint x: 381, startPoint y: 134, endPoint x: 606, endPoint y: 170, distance: 228.1
click at [607, 171] on div "Which of the following best describes the '100% rule' in the context of Work Br…" at bounding box center [640, 289] width 579 height 374
click at [606, 170] on div "Which of the following best describes the '100% rule' in the context of Work Br…" at bounding box center [640, 289] width 579 height 374
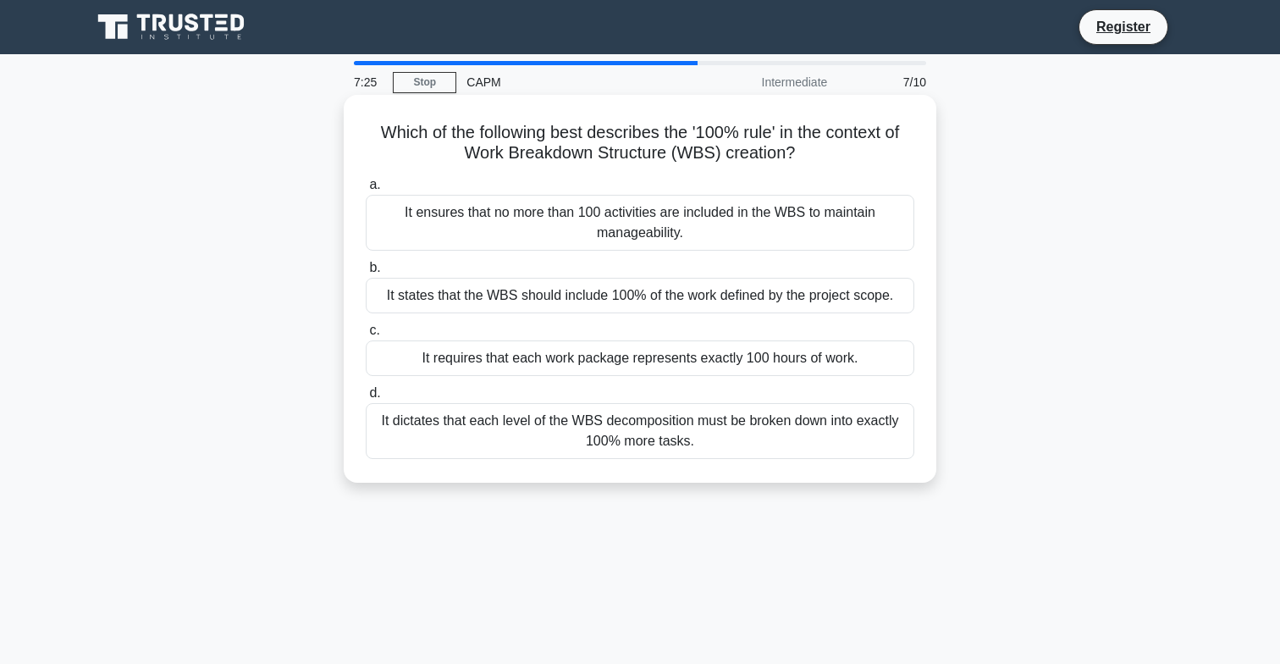
click at [537, 295] on div "It states that the WBS should include 100% of the work defined by the project s…" at bounding box center [640, 296] width 549 height 36
click at [366, 273] on input "b. It states that the WBS should include 100% of the work defined by the projec…" at bounding box center [366, 267] width 0 height 11
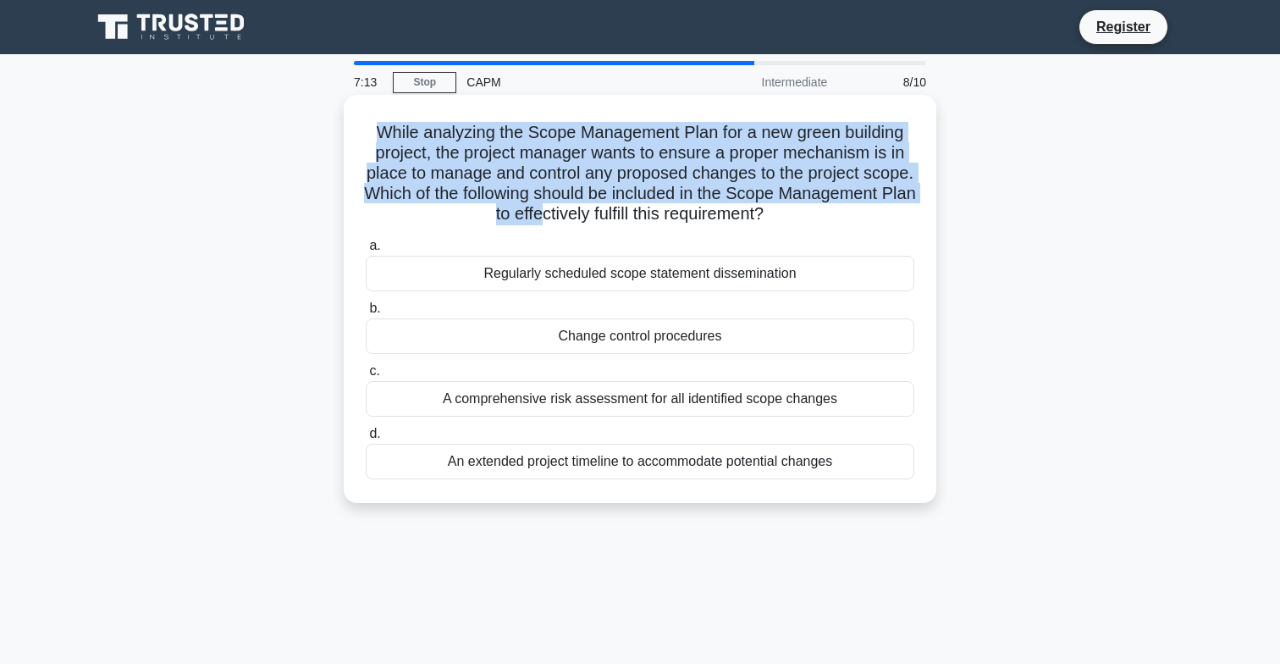
drag, startPoint x: 379, startPoint y: 132, endPoint x: 538, endPoint y: 213, distance: 178.7
click at [538, 213] on h5 "While analyzing the Scope Management Plan for a new green building project, the…" at bounding box center [640, 173] width 552 height 103
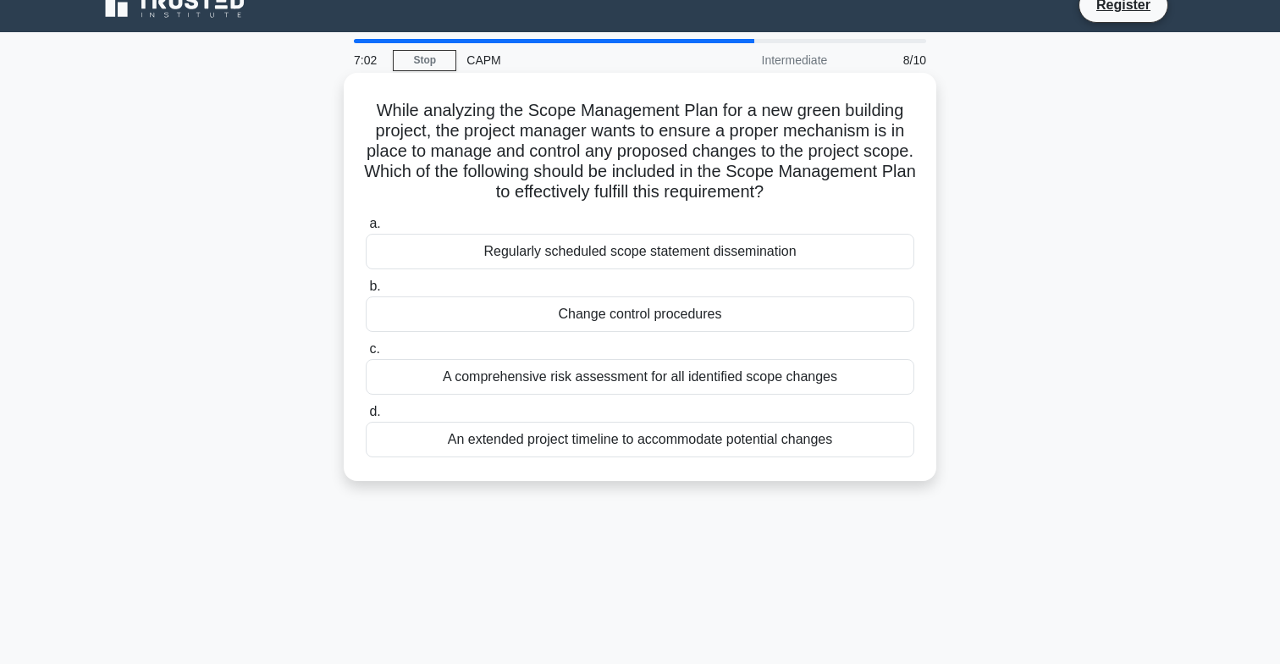
scroll to position [23, 0]
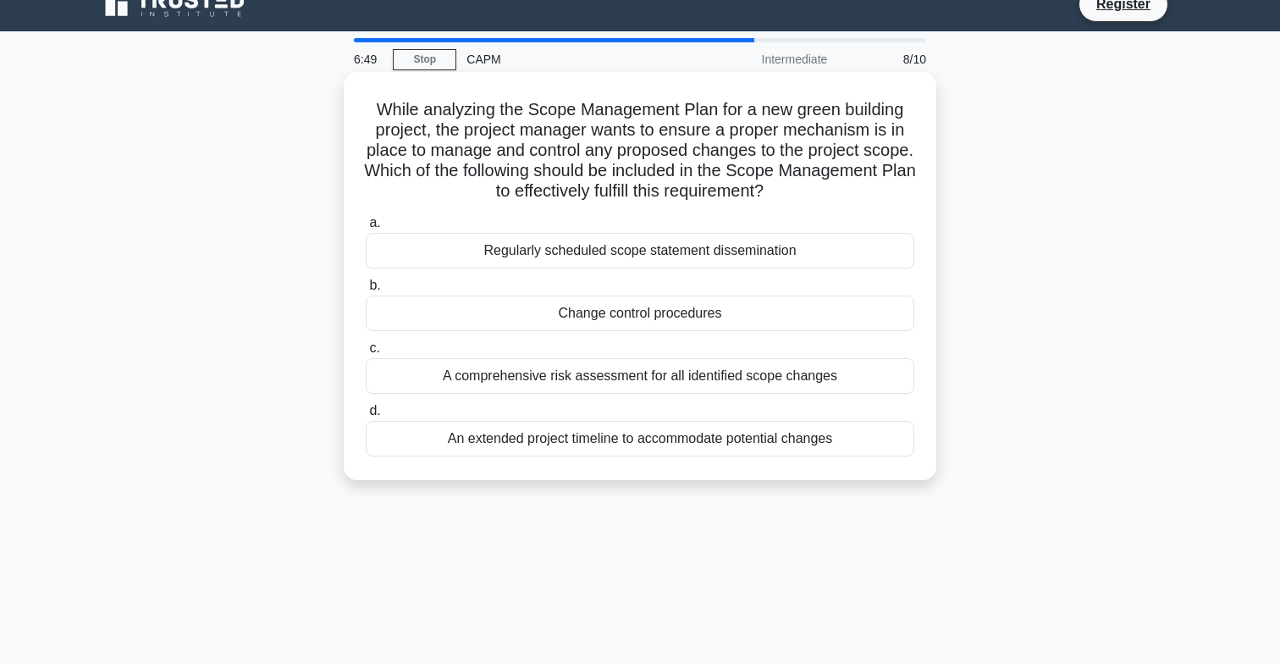
click at [546, 314] on div "Change control procedures" at bounding box center [640, 313] width 549 height 36
click at [366, 291] on input "b. Change control procedures" at bounding box center [366, 285] width 0 height 11
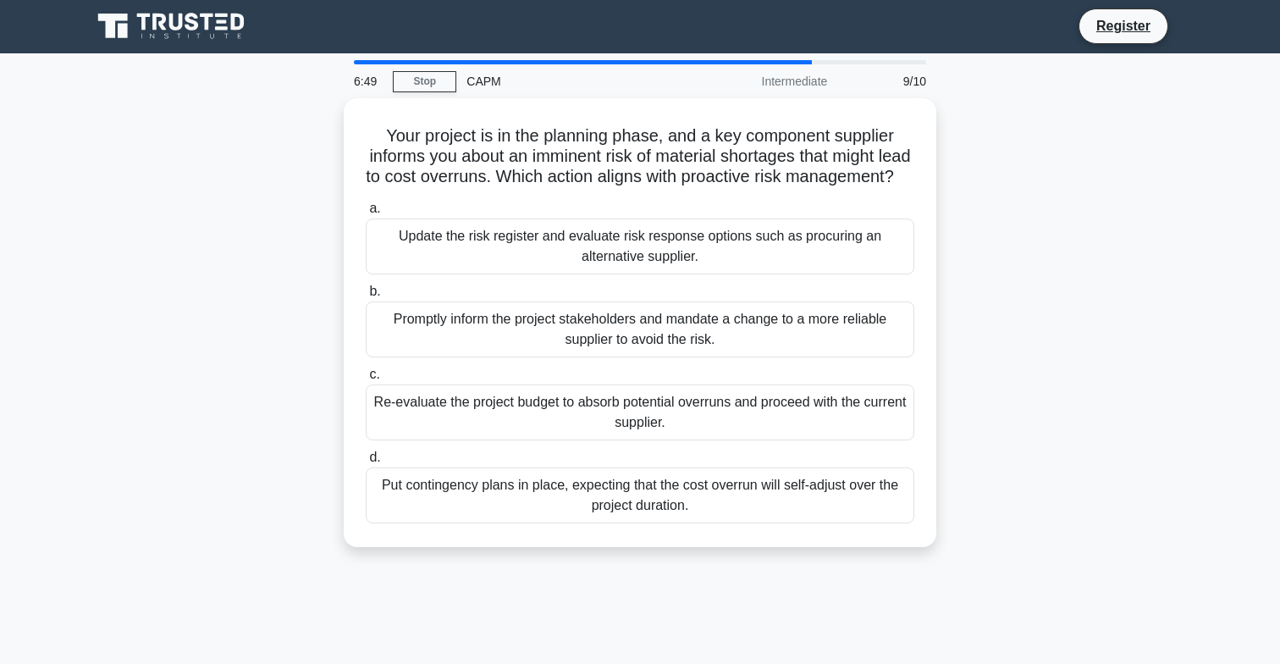
scroll to position [0, 0]
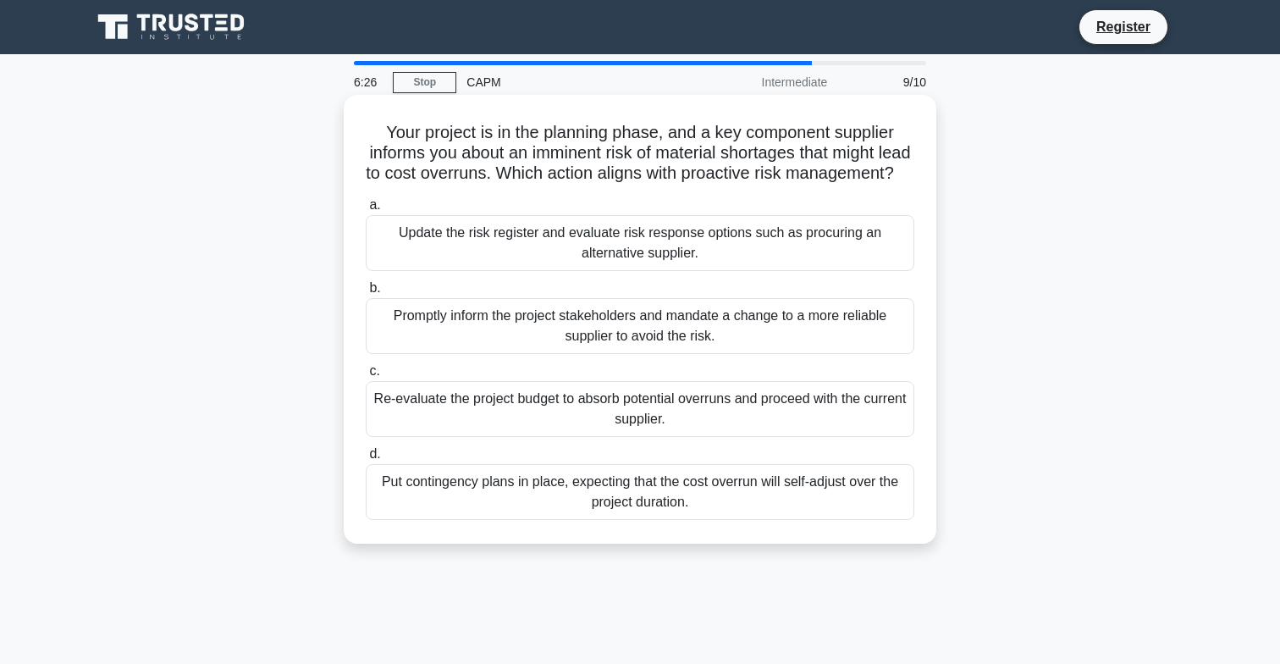
drag, startPoint x: 389, startPoint y: 135, endPoint x: 517, endPoint y: 185, distance: 137.7
click at [517, 185] on h5 "Your project is in the planning phase, and a key component supplier informs you…" at bounding box center [640, 153] width 552 height 63
click at [532, 254] on div "Update the risk register and evaluate risk response options such as procuring a…" at bounding box center [640, 243] width 549 height 56
click at [366, 211] on input "a. Update the risk register and evaluate risk response options such as procurin…" at bounding box center [366, 205] width 0 height 11
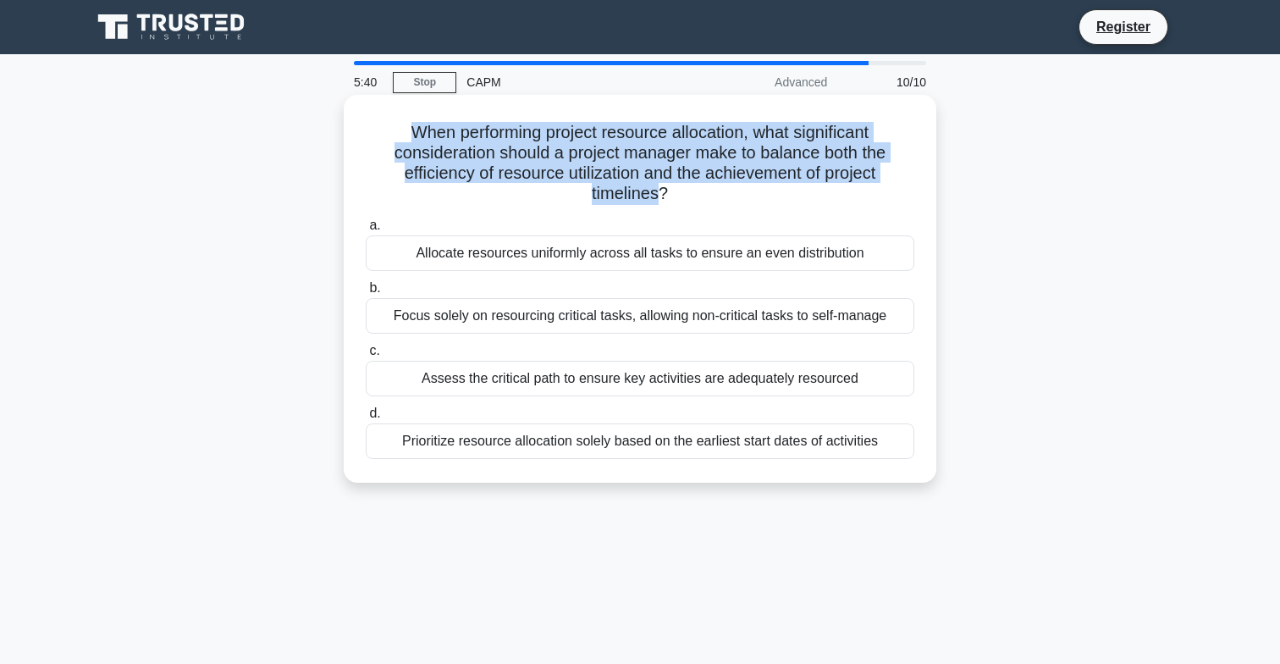
drag, startPoint x: 406, startPoint y: 130, endPoint x: 656, endPoint y: 193, distance: 257.7
click at [656, 193] on h5 "When performing project resource allocation, what significant consideration sho…" at bounding box center [640, 163] width 552 height 83
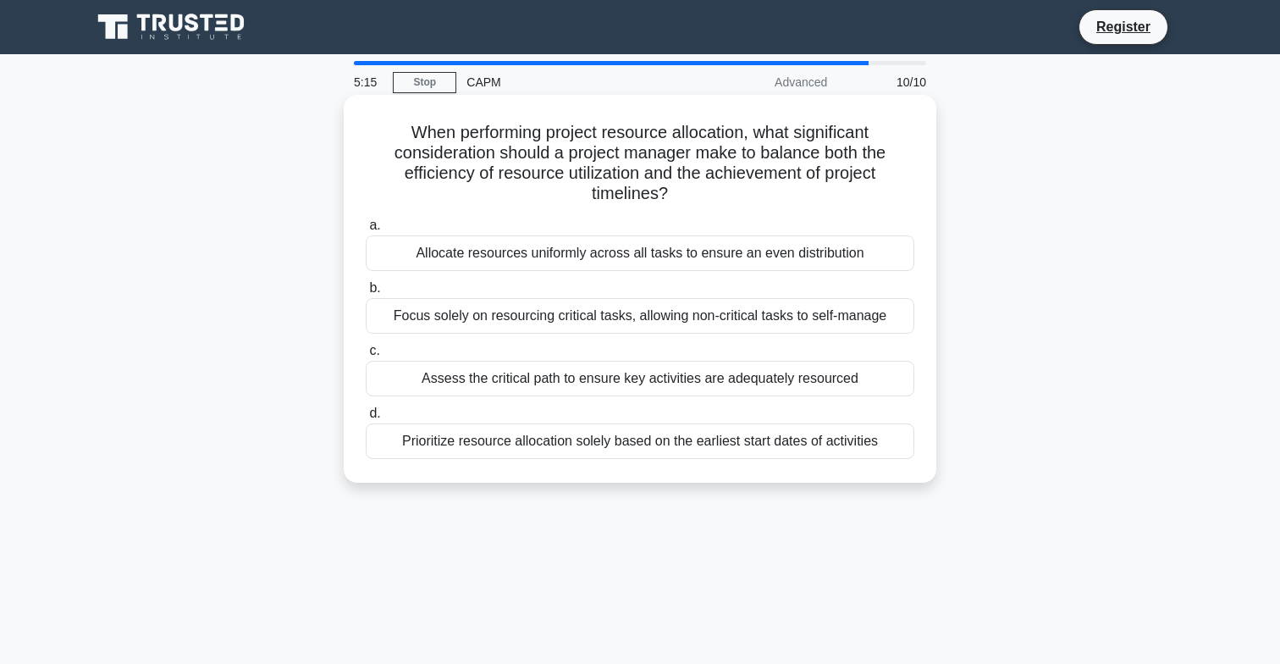
click at [512, 265] on div "Allocate resources uniformly across all tasks to ensure an even distribution" at bounding box center [640, 253] width 549 height 36
click at [366, 231] on input "a. Allocate resources uniformly across all tasks to ensure an even distribution" at bounding box center [366, 225] width 0 height 11
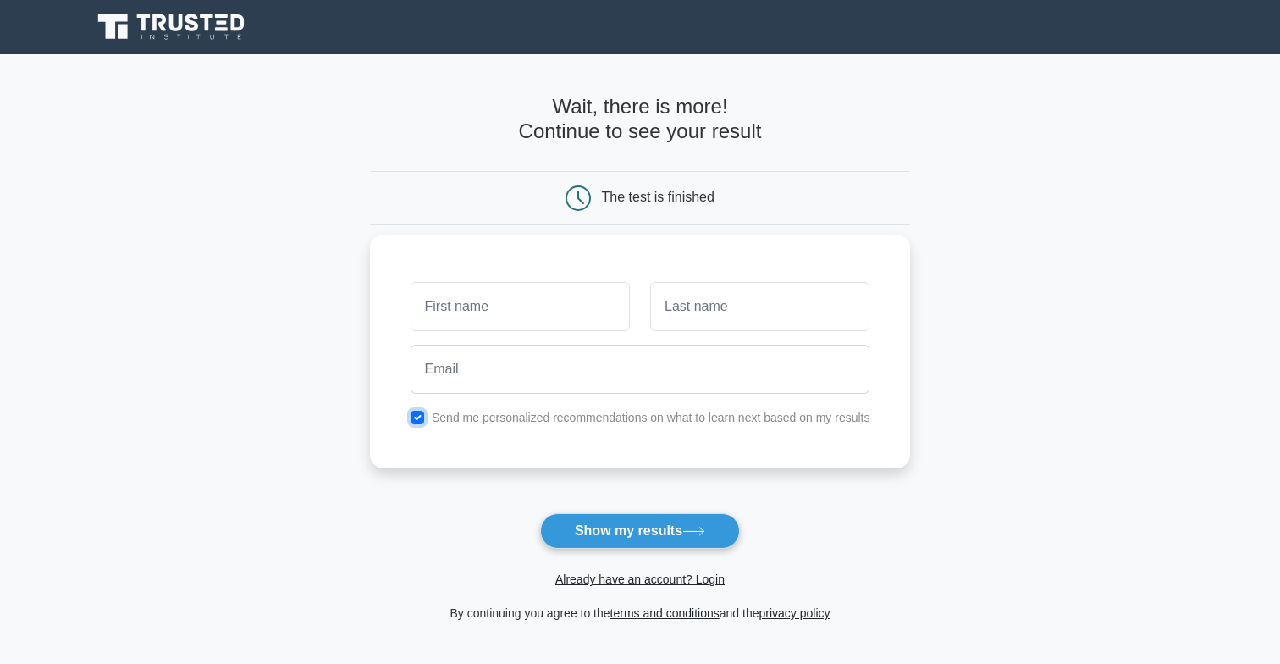
click at [416, 412] on input "checkbox" at bounding box center [418, 418] width 14 height 14
checkbox input "false"
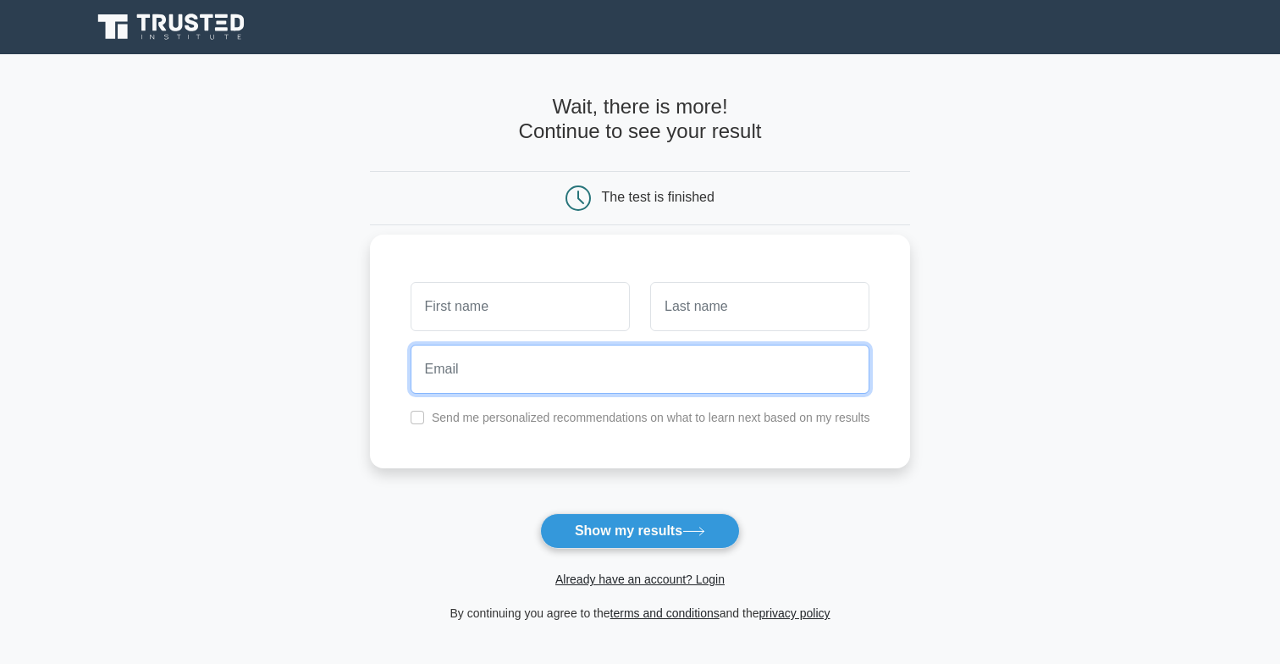
click at [439, 385] on input "email" at bounding box center [641, 369] width 460 height 49
type input "[EMAIL_ADDRESS][DOMAIN_NAME]"
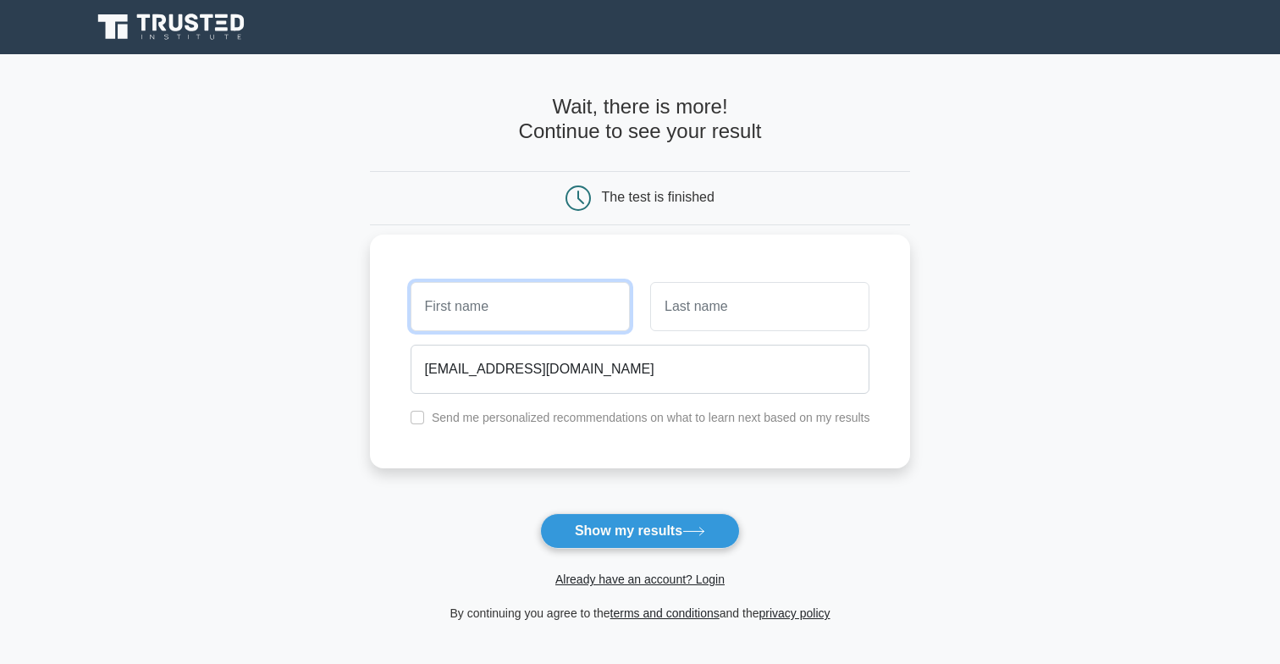
click at [454, 303] on input "text" at bounding box center [520, 306] width 219 height 49
type input "[PERSON_NAME]"
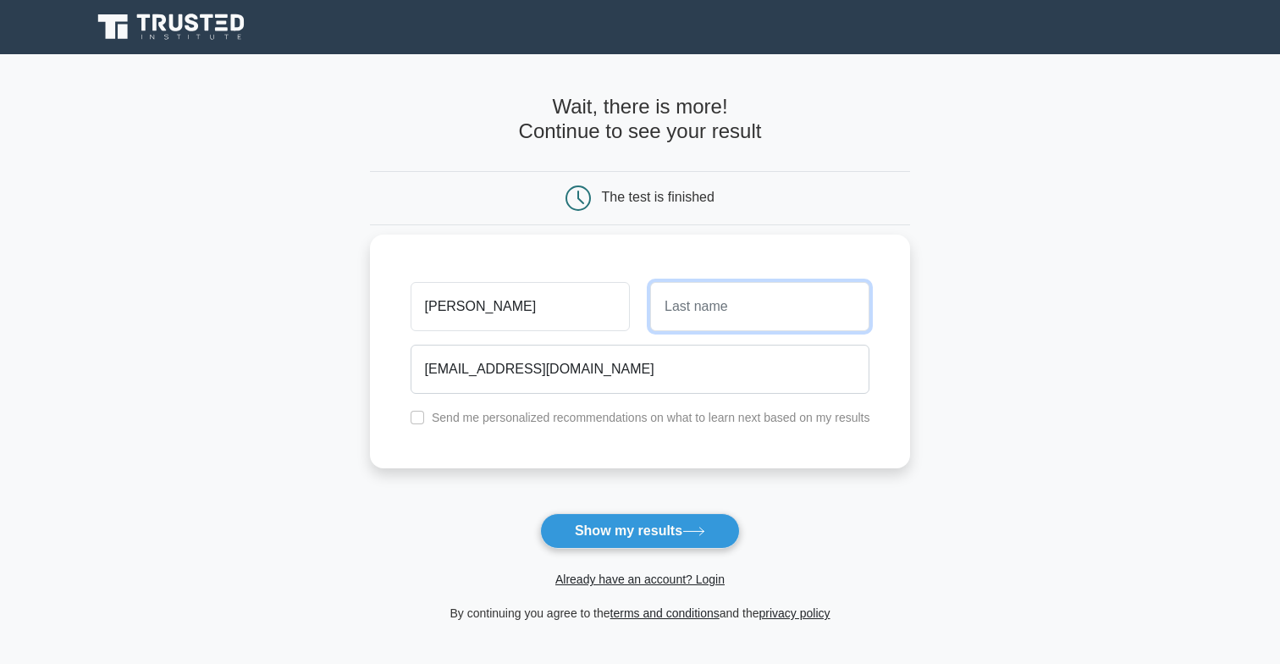
click at [685, 327] on input "text" at bounding box center [759, 306] width 219 height 49
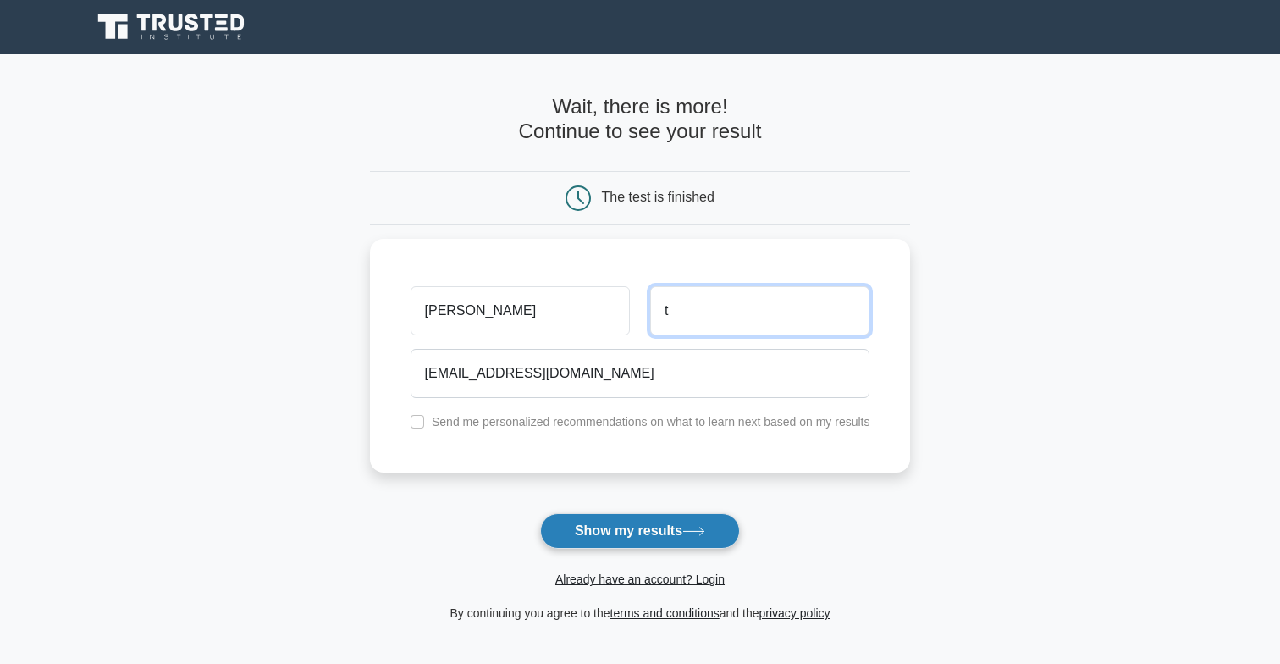
type input "t"
click at [602, 527] on button "Show my results" at bounding box center [640, 531] width 200 height 36
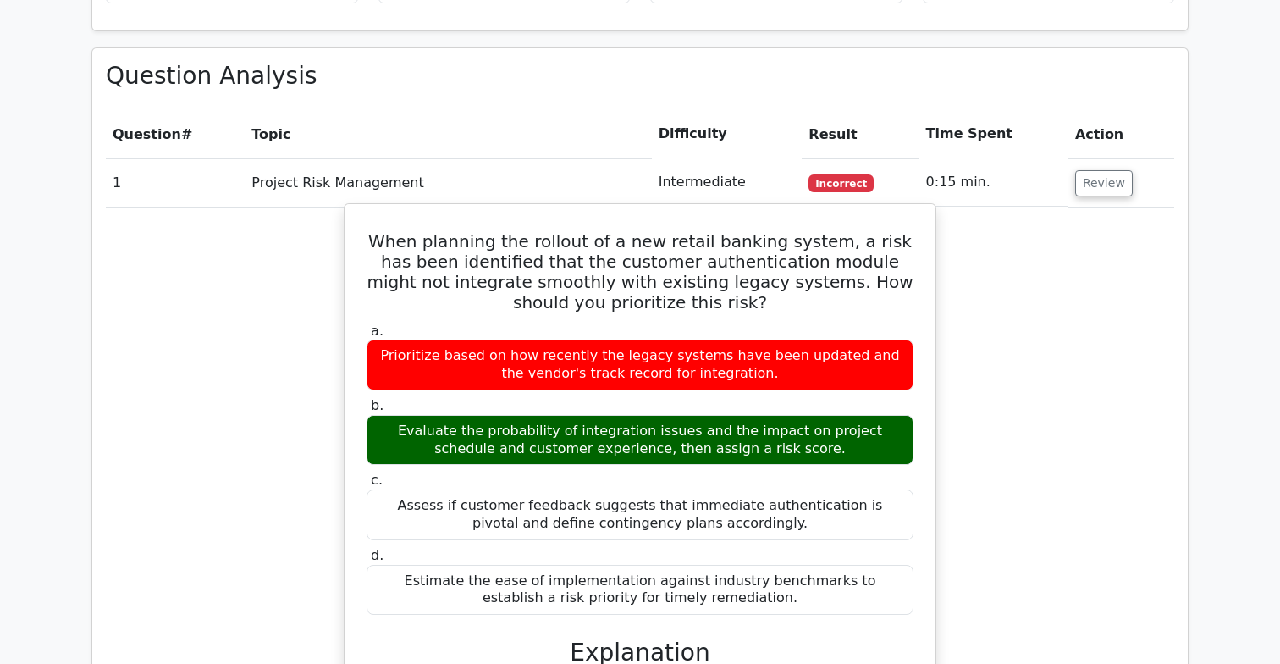
scroll to position [1448, 0]
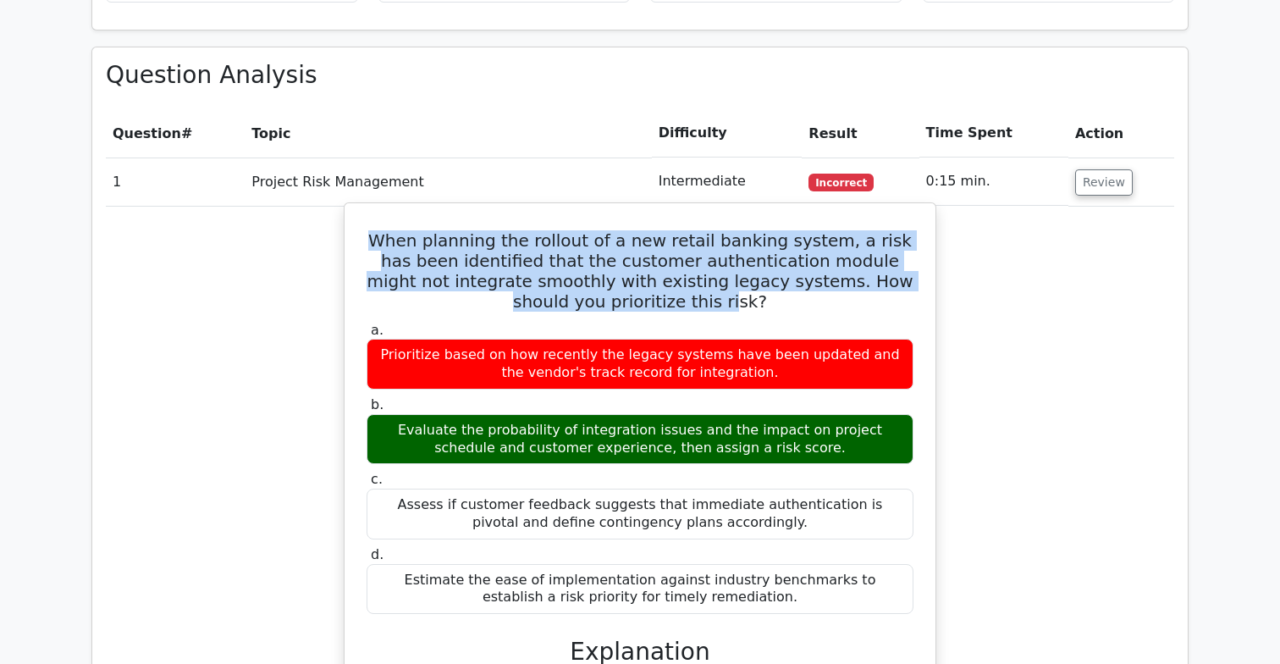
drag, startPoint x: 366, startPoint y: 202, endPoint x: 636, endPoint y: 255, distance: 275.3
click at [636, 255] on h5 "When planning the rollout of a new retail banking system, a risk has been ident…" at bounding box center [640, 270] width 550 height 81
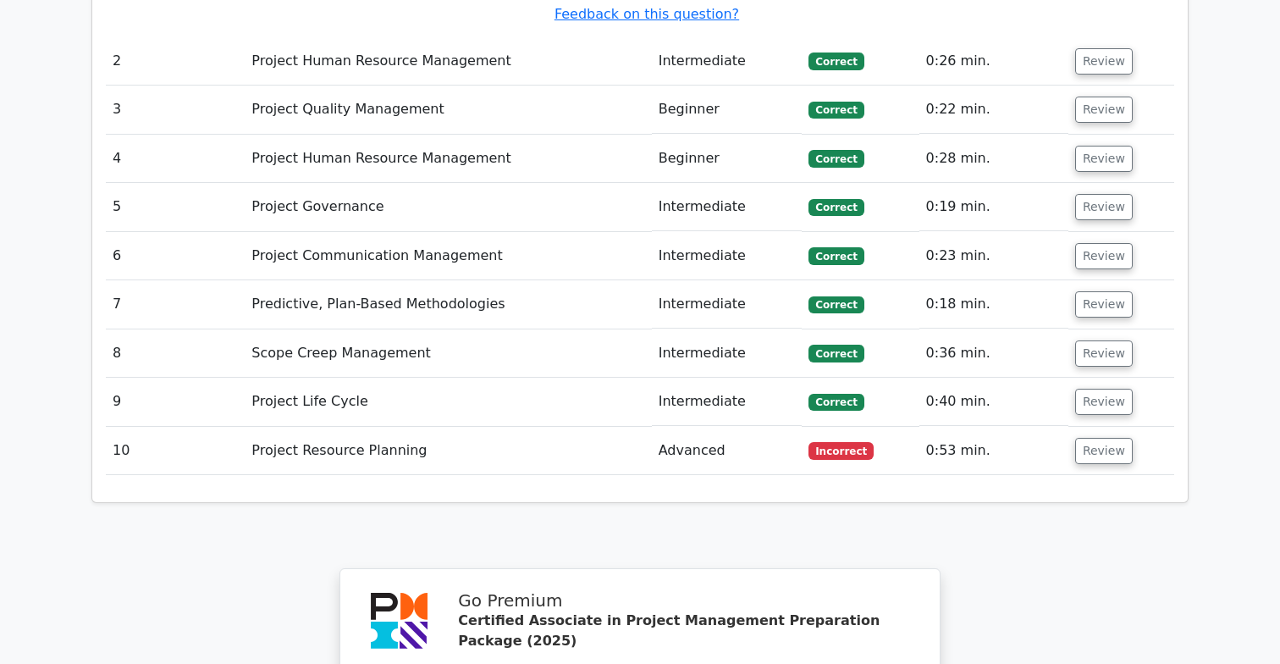
scroll to position [2454, 0]
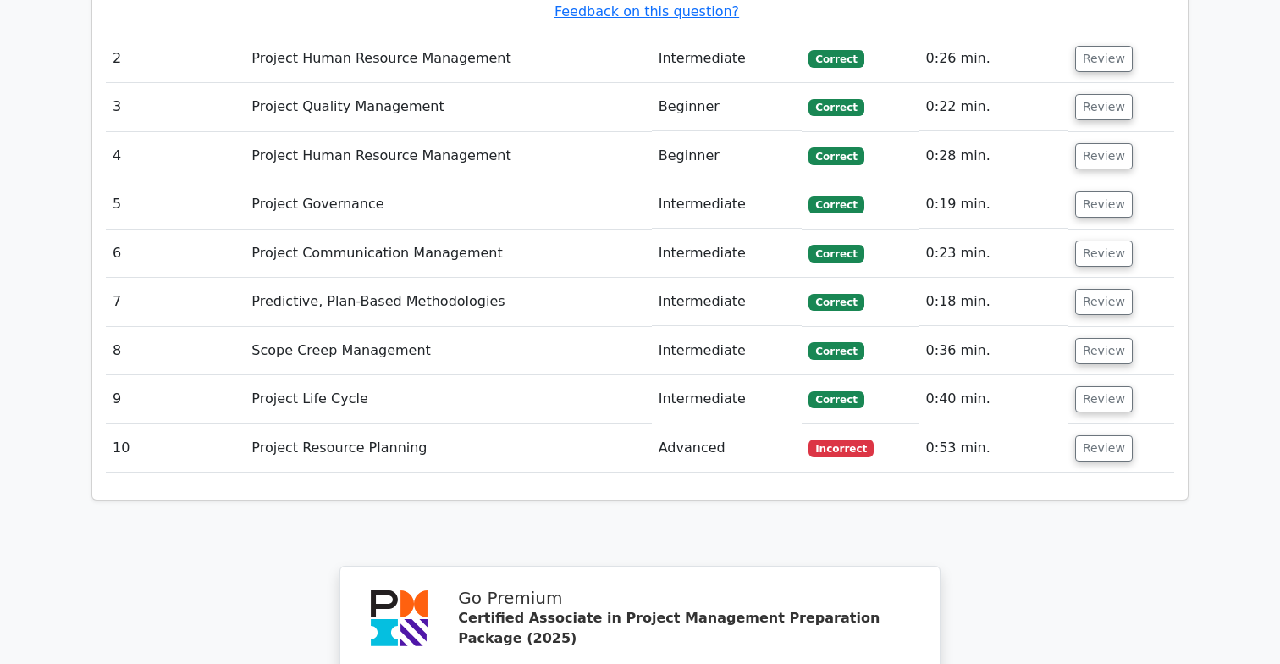
click at [610, 424] on td "Project Resource Planning" at bounding box center [448, 448] width 406 height 48
click at [1085, 435] on button "Review" at bounding box center [1104, 448] width 58 height 26
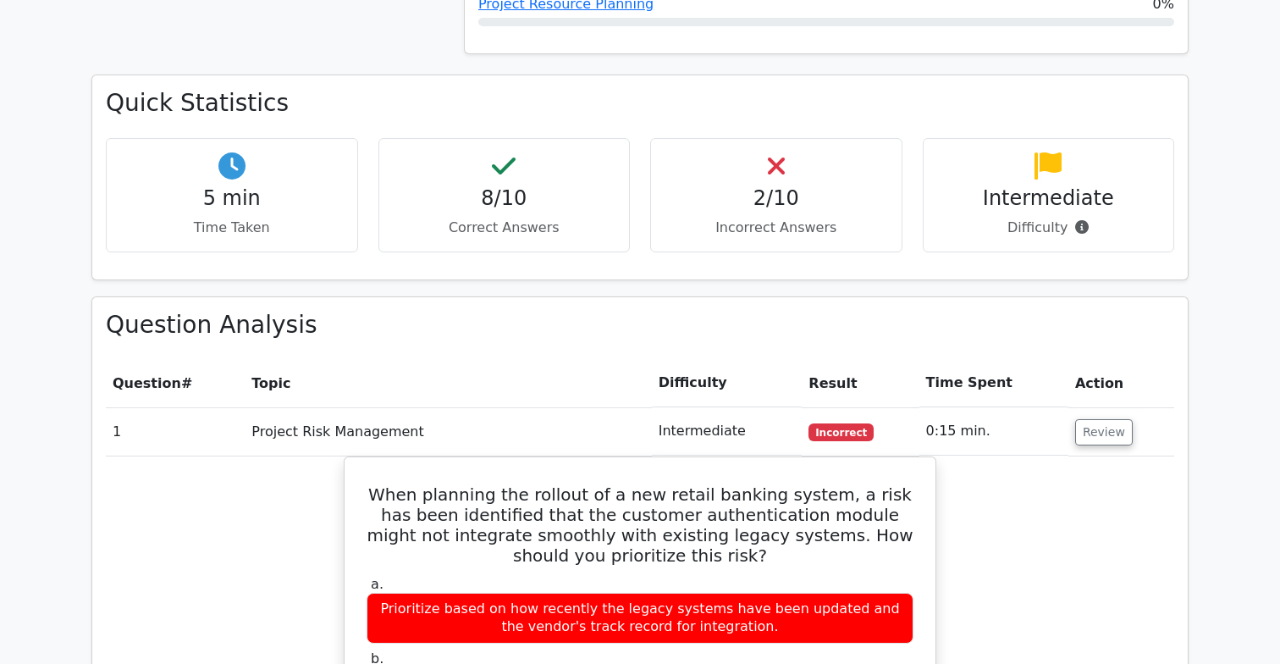
scroll to position [1193, 0]
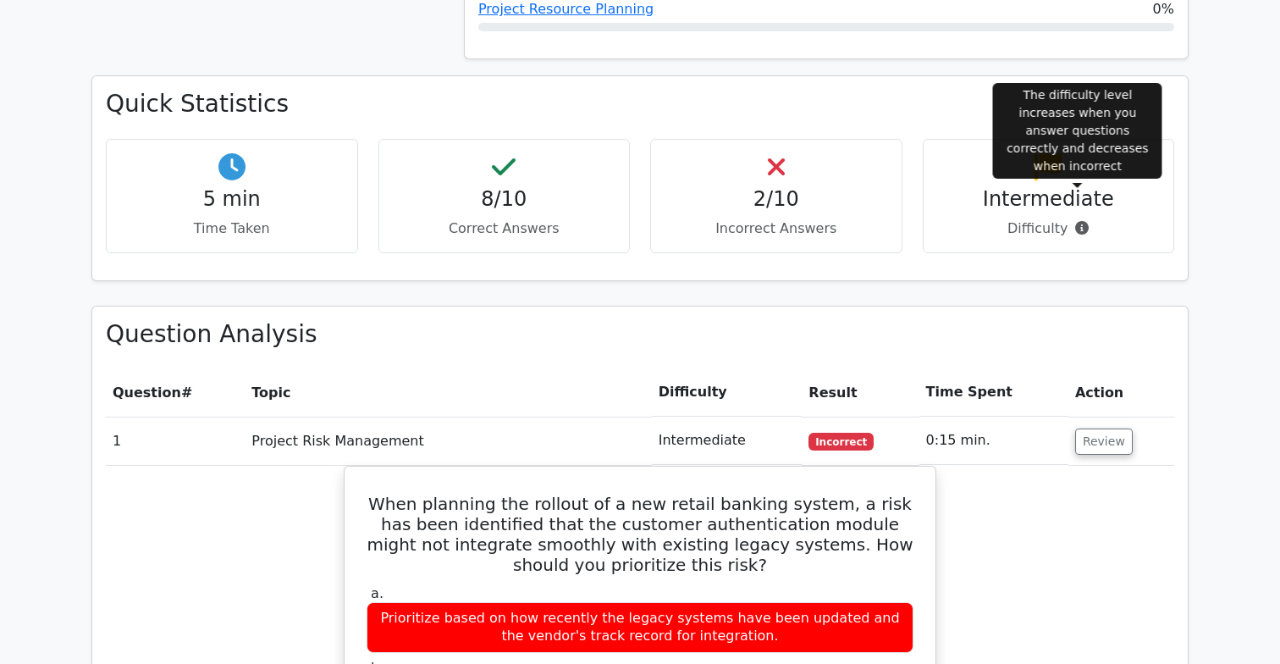
click at [1077, 221] on icon at bounding box center [1082, 228] width 14 height 14
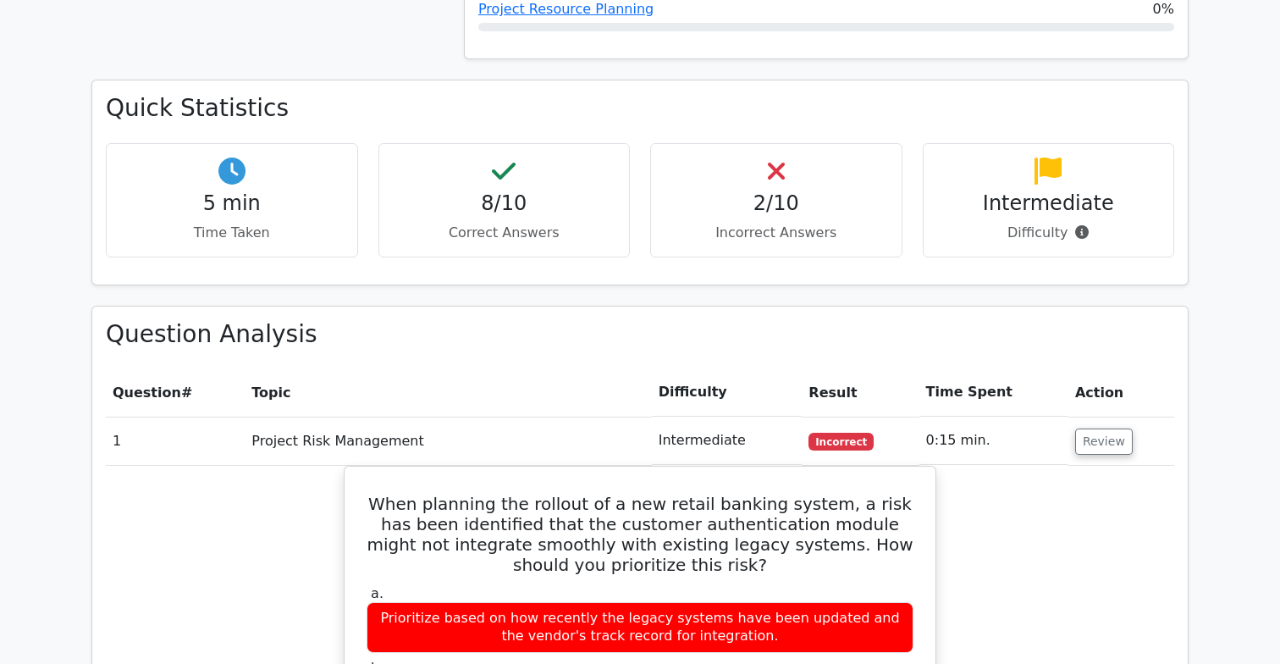
click at [1013, 253] on div "Quick Statistics 5 min Time Taken 8/10 Correct Answers 2/10 Incorrect Answers I…" at bounding box center [640, 192] width 1118 height 225
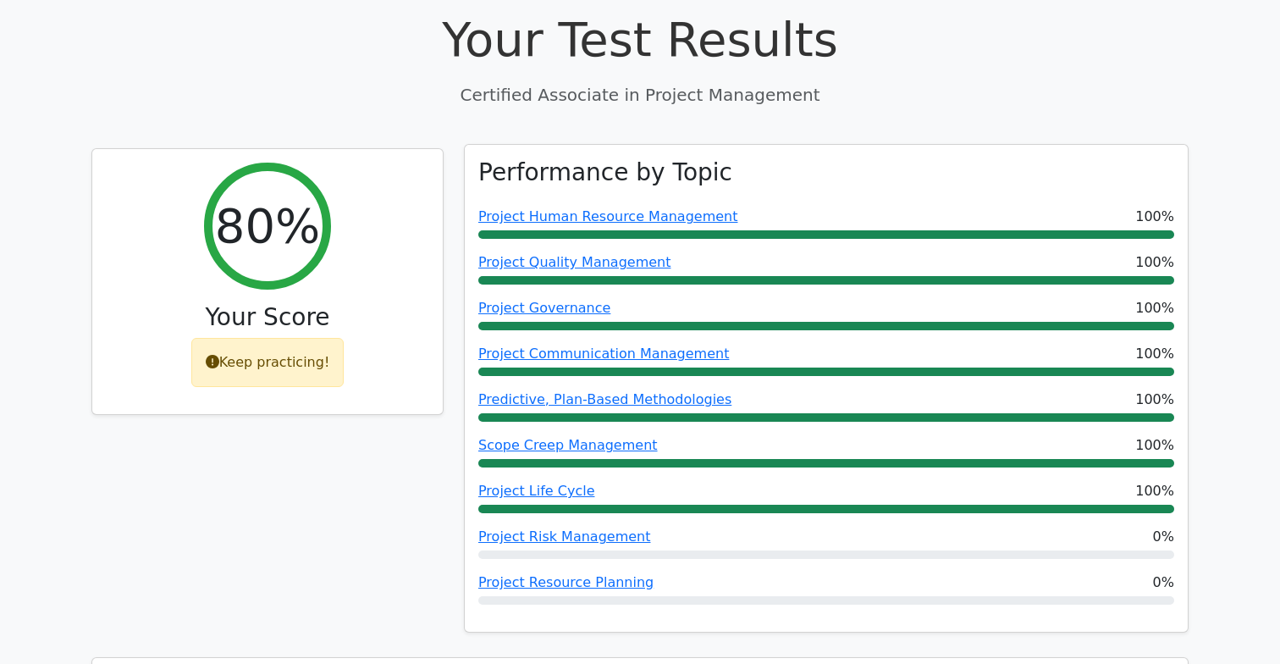
scroll to position [650, 0]
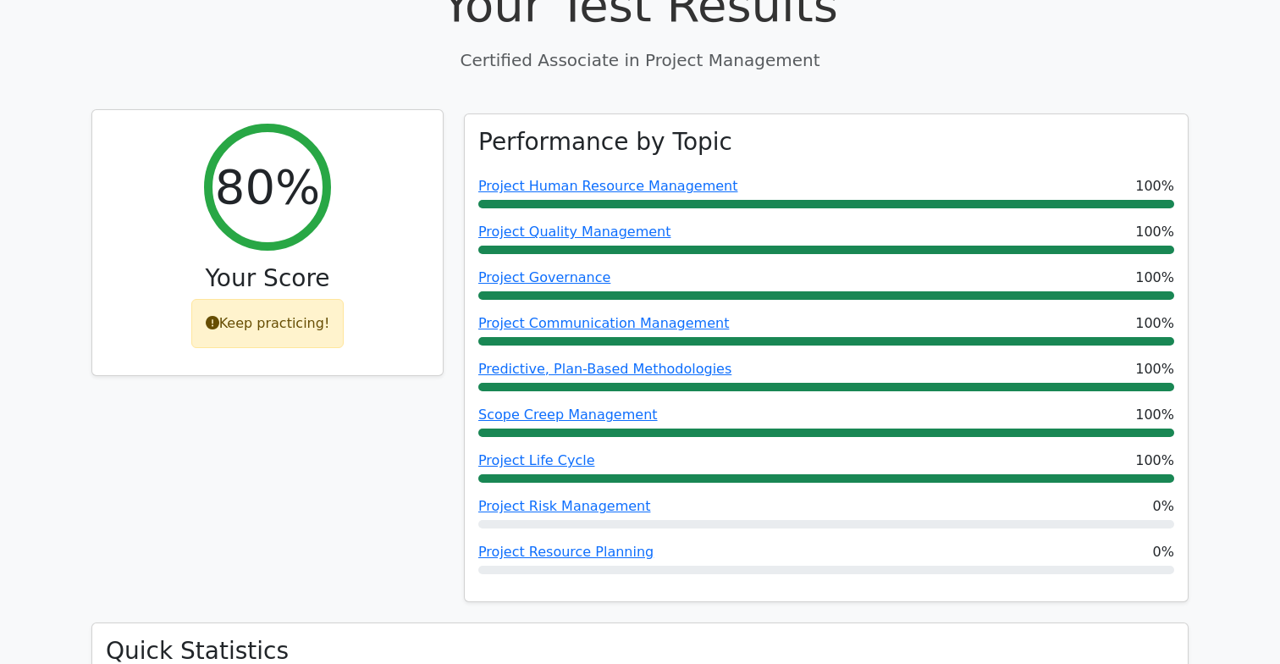
click at [218, 316] on icon at bounding box center [213, 323] width 14 height 14
click at [264, 299] on div "Keep practicing!" at bounding box center [267, 323] width 153 height 49
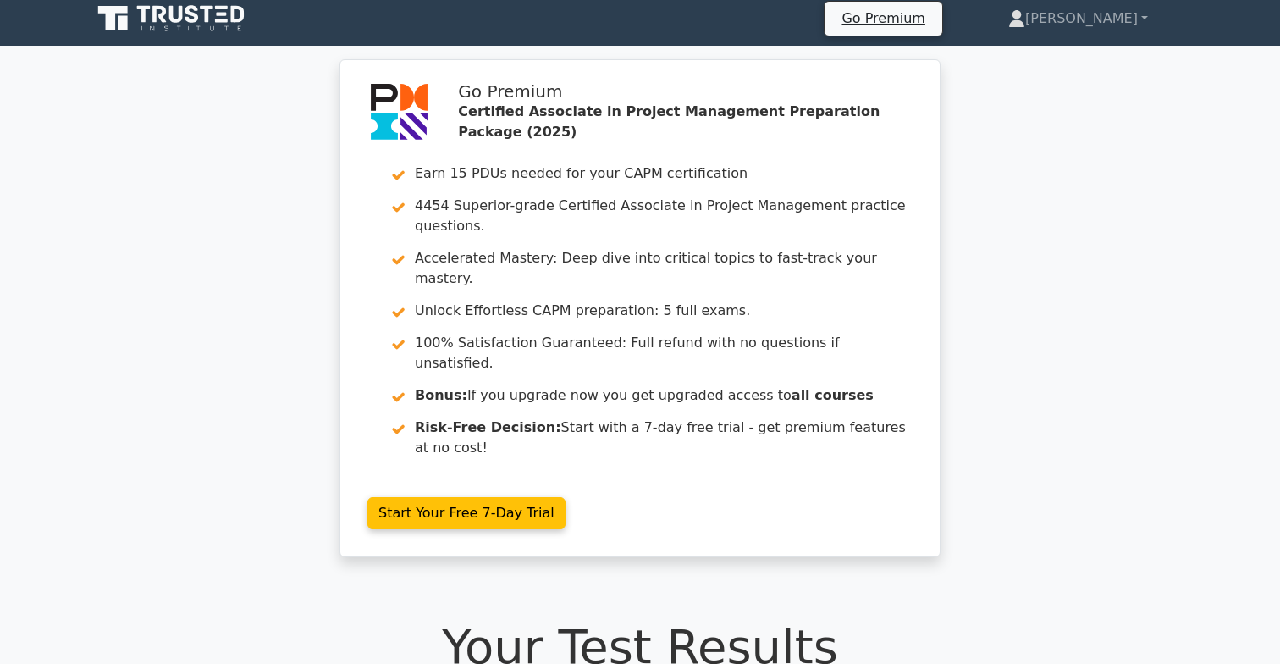
scroll to position [0, 0]
